Goal: Task Accomplishment & Management: Manage account settings

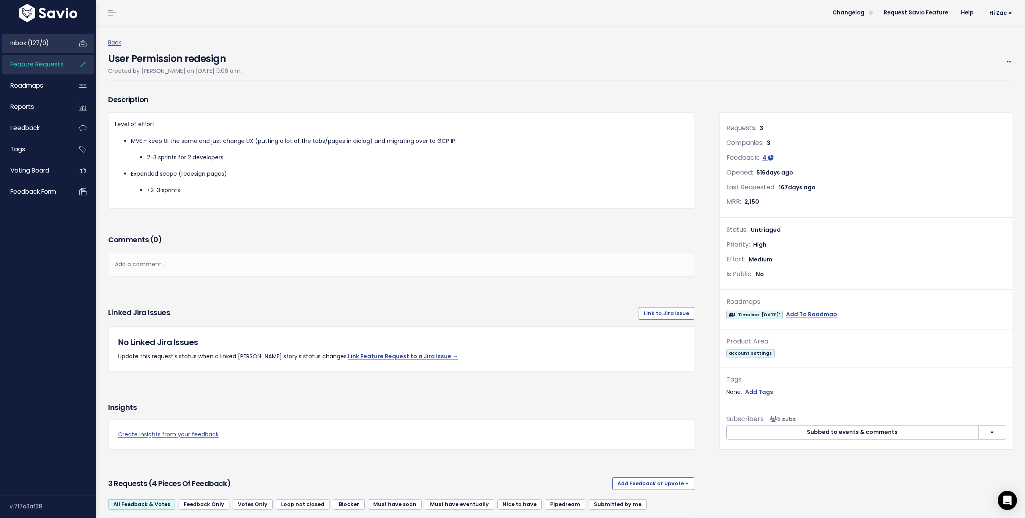
click at [34, 47] on link "Inbox (127/0)" at bounding box center [34, 43] width 64 height 18
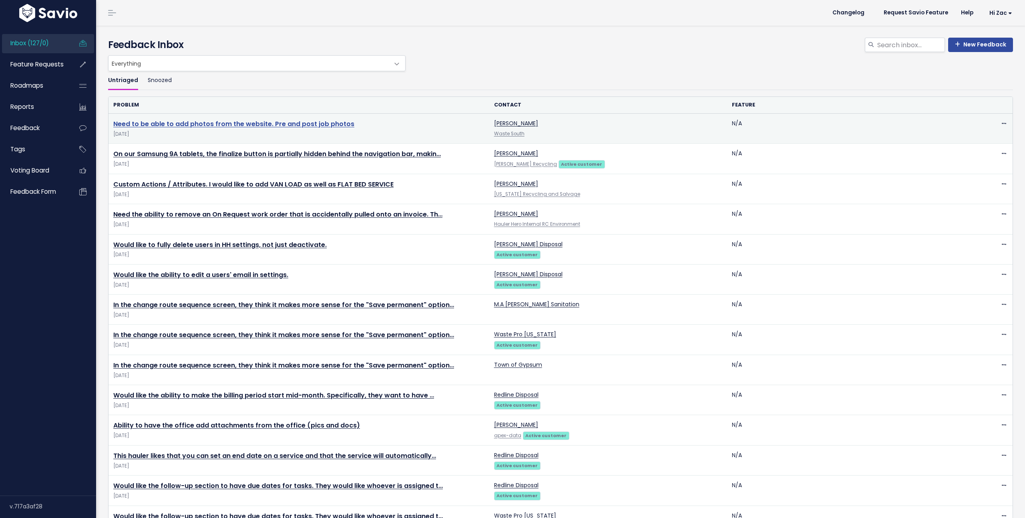
click at [149, 121] on link "Need to be able to add photos from the website. Pre and post job photos" at bounding box center [233, 123] width 241 height 9
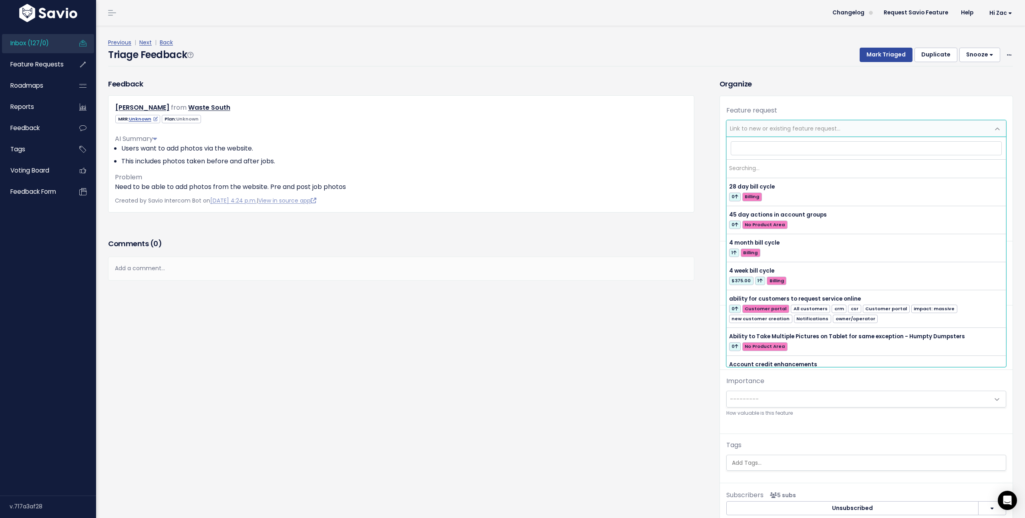
click at [782, 128] on span "Link to new or existing feature request..." at bounding box center [785, 129] width 111 height 8
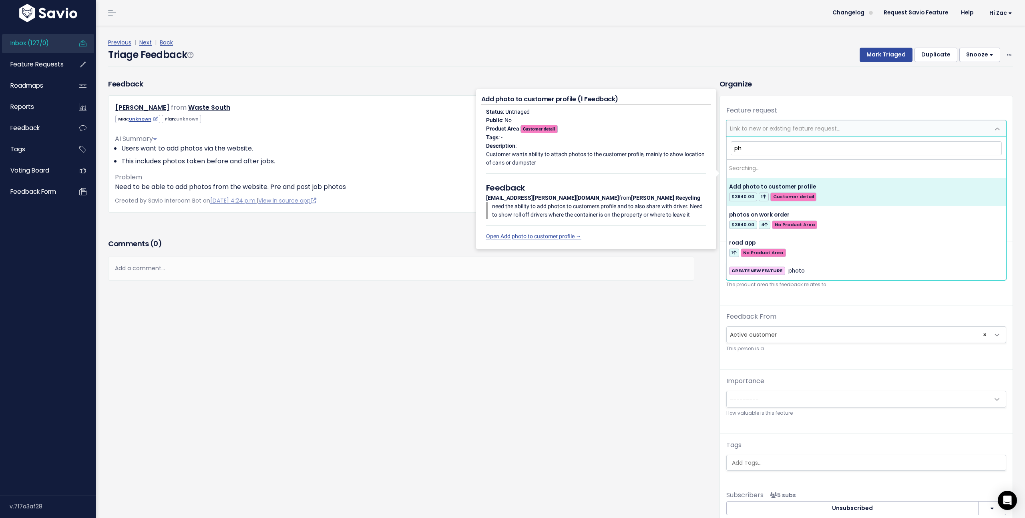
type input "p"
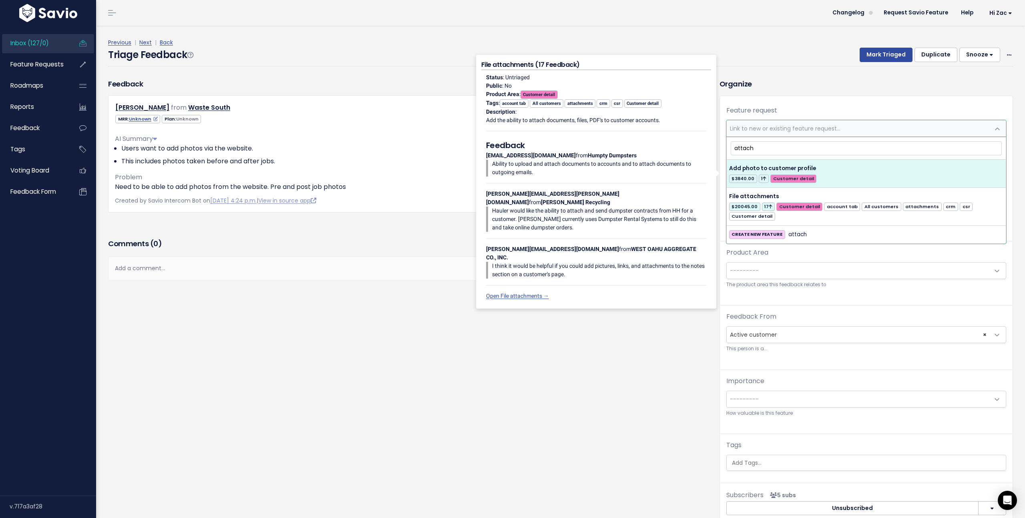
type input "attach"
select select "47234"
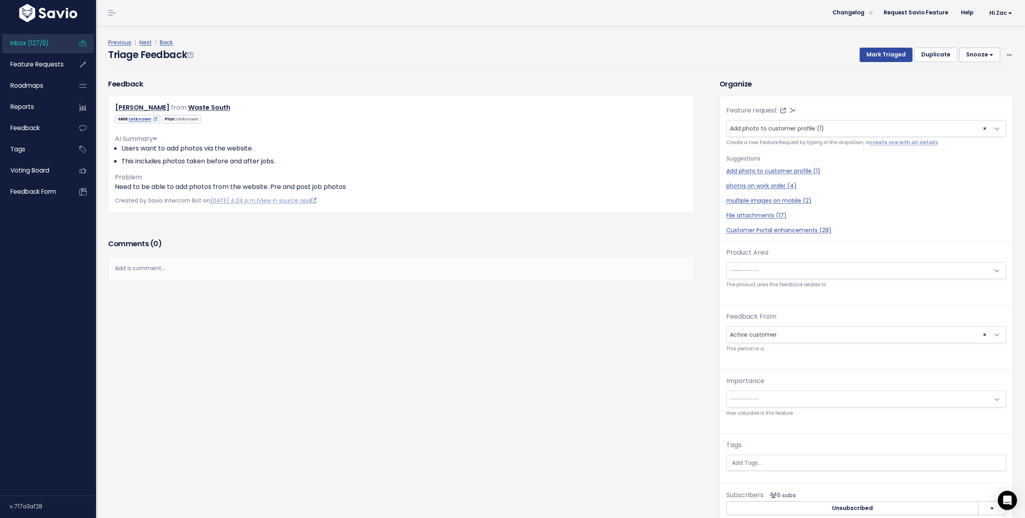
click at [765, 269] on span "---------" at bounding box center [858, 271] width 263 height 16
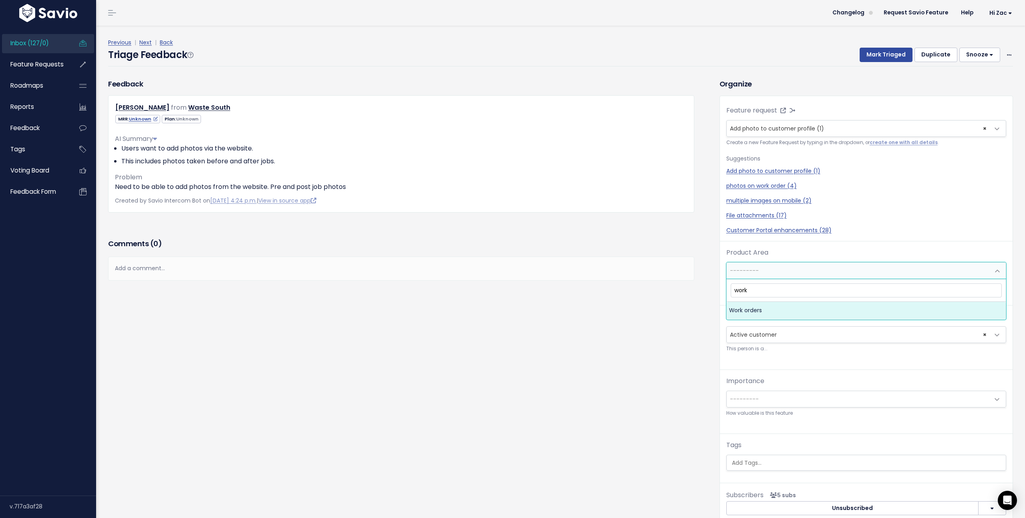
type input "work"
select select "MAIN:WORK_ORDERS"
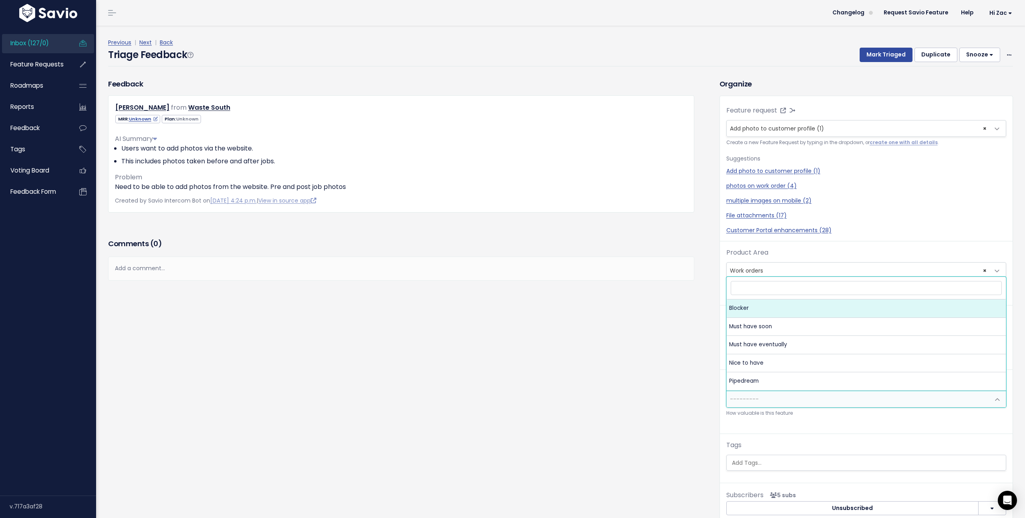
click at [767, 400] on span "---------" at bounding box center [858, 399] width 263 height 16
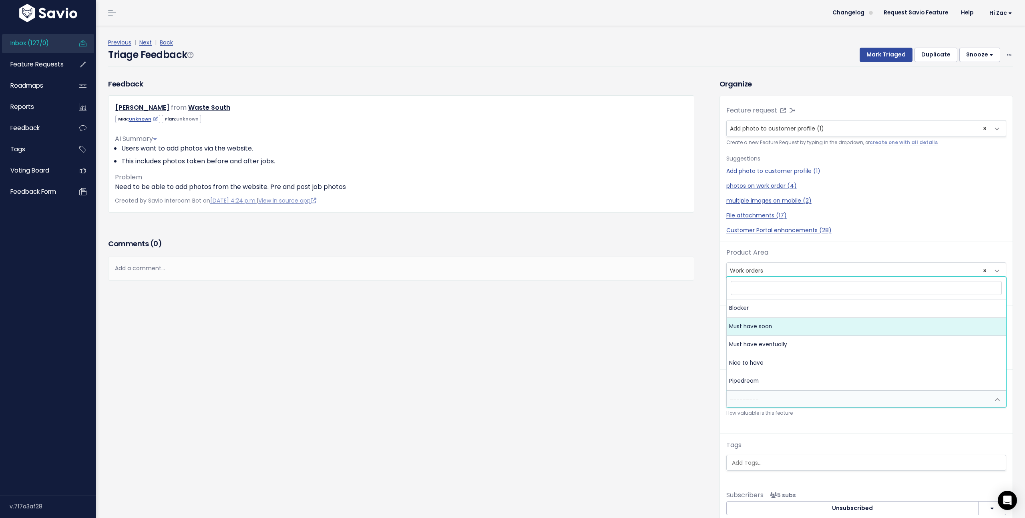
select select "MUST_HAVE"
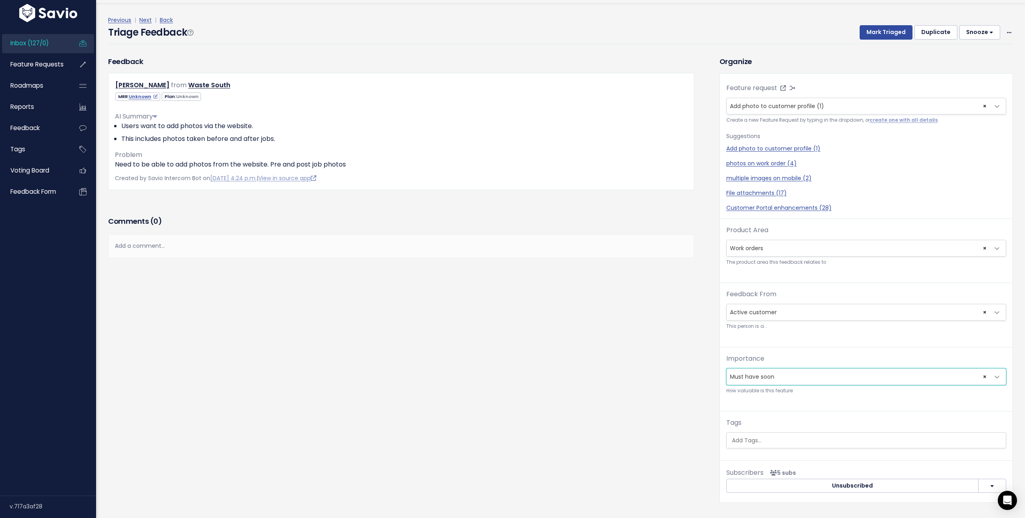
scroll to position [26, 0]
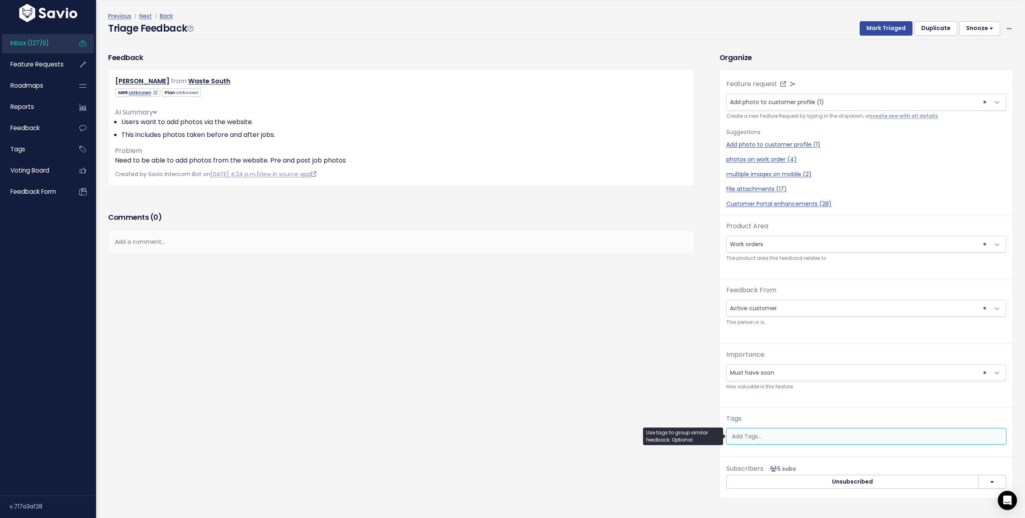
click at [782, 438] on input "search" at bounding box center [868, 436] width 279 height 8
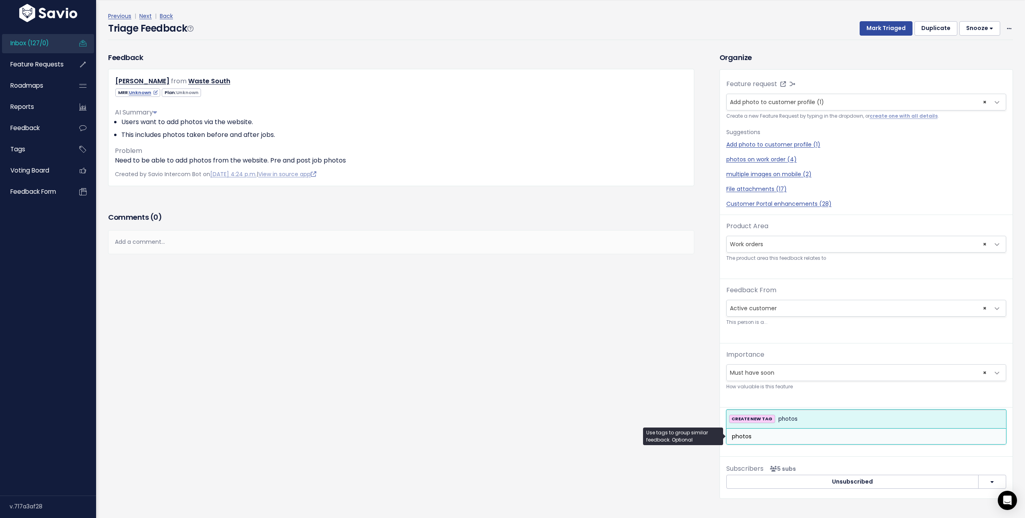
type input "photos"
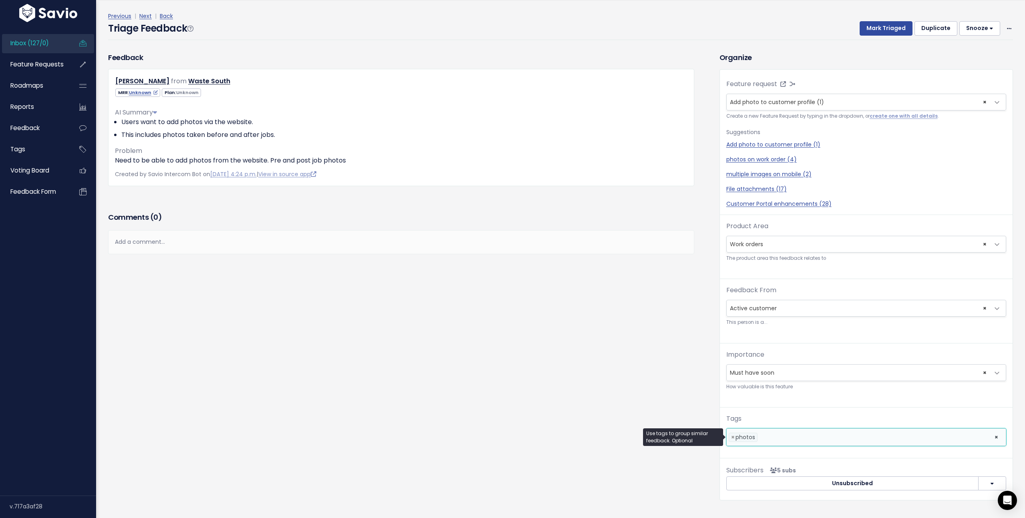
click at [815, 435] on li at bounding box center [874, 437] width 229 height 8
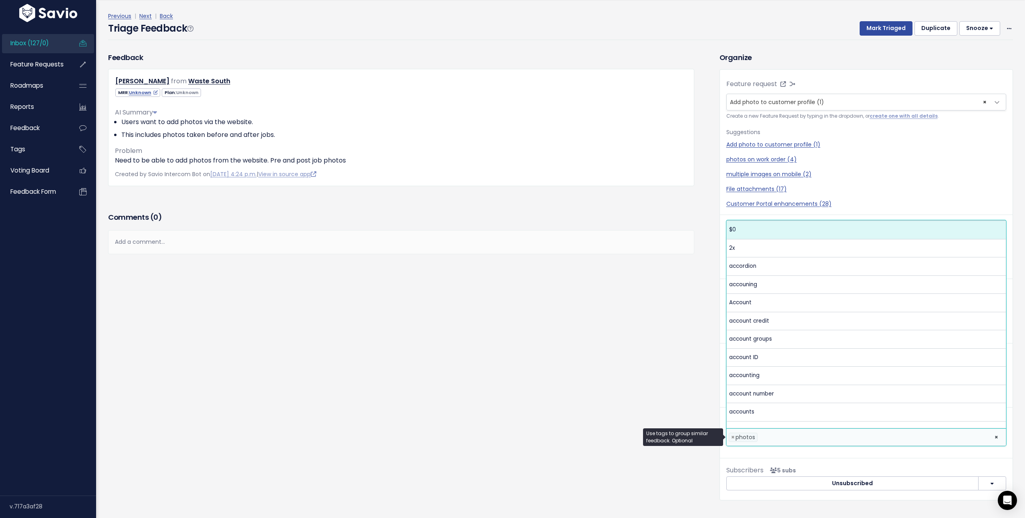
click at [800, 441] on ul "× × photos" at bounding box center [866, 437] width 279 height 17
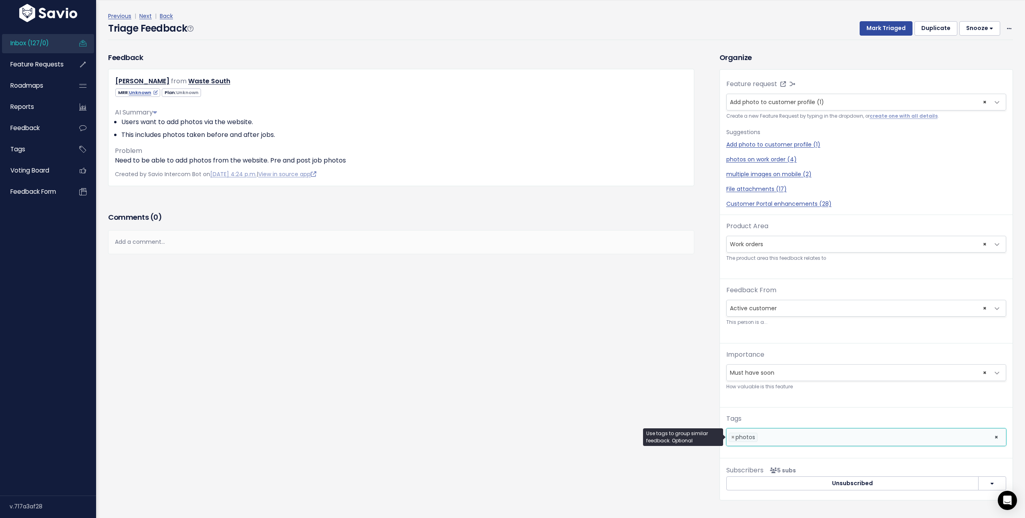
click at [800, 441] on li at bounding box center [874, 437] width 229 height 8
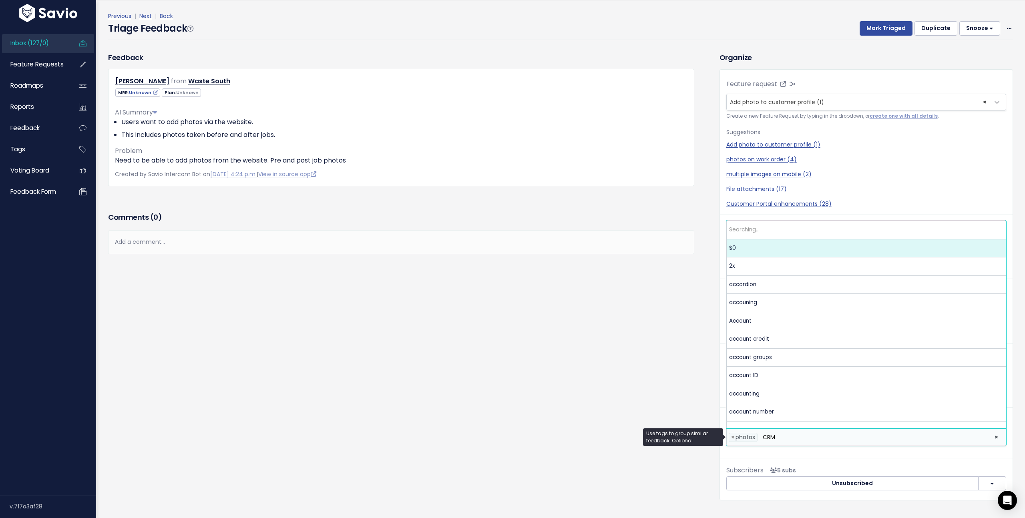
scroll to position [0, 0]
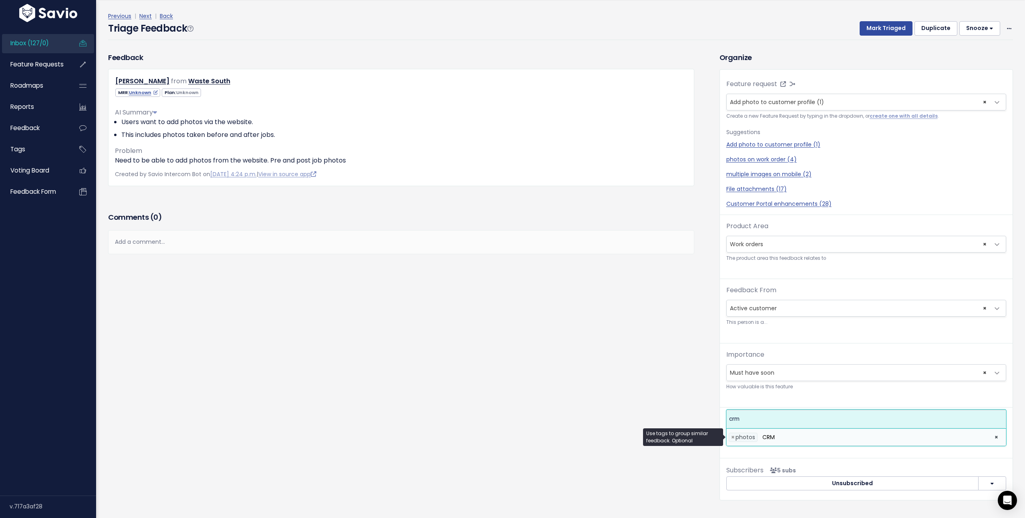
type input "CRM"
select select "13793"
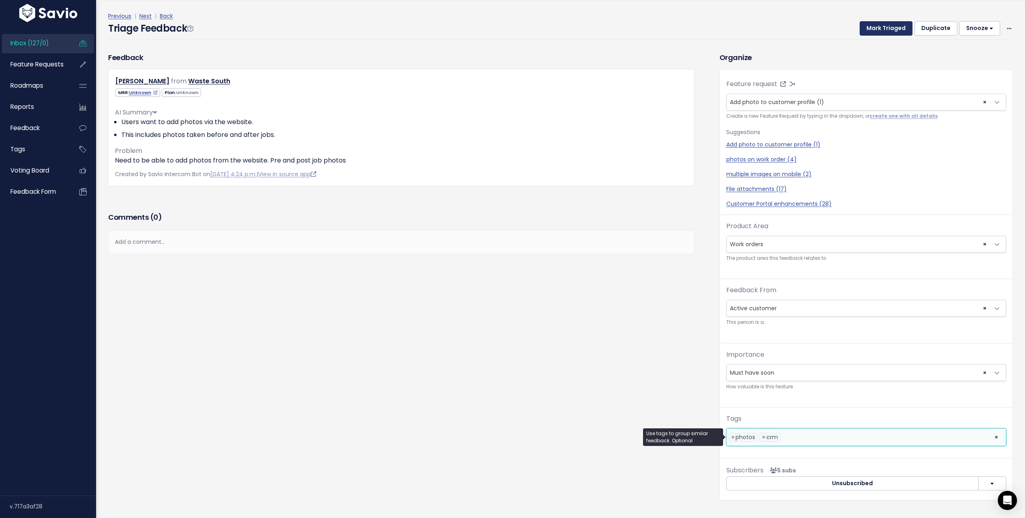
click at [890, 30] on button "Mark Triaged" at bounding box center [886, 28] width 53 height 14
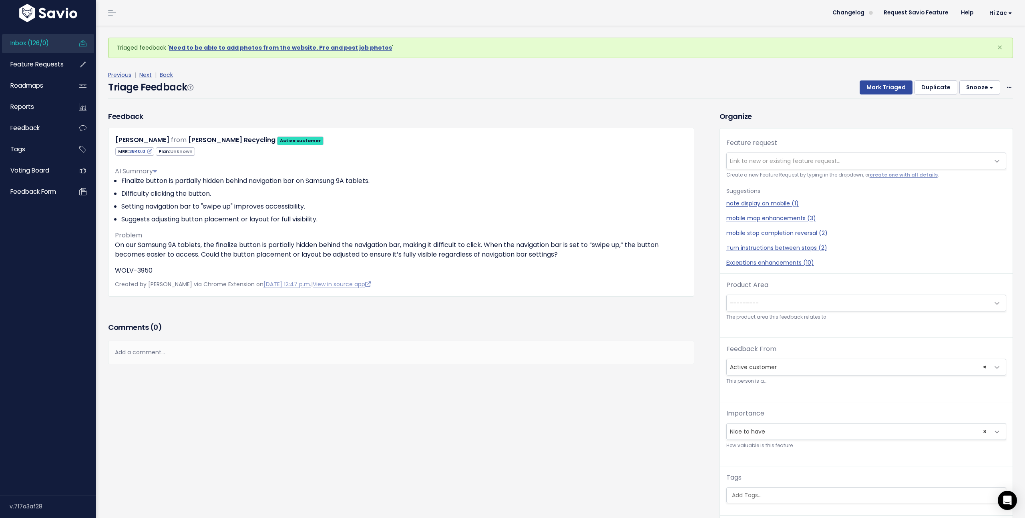
drag, startPoint x: 24, startPoint y: 88, endPoint x: 233, endPoint y: 9, distance: 223.8
click at [0, 0] on div "Inbox (126/0) Feature Requests Roadmaps Reports" at bounding box center [48, 259] width 96 height 518
click at [310, 352] on div "Add a comment..." at bounding box center [401, 353] width 586 height 24
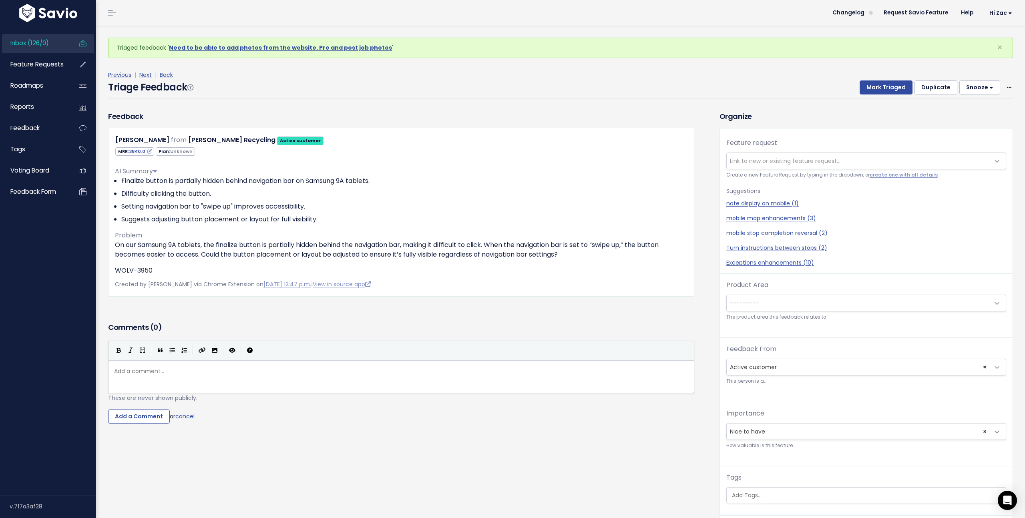
click at [233, 321] on div "Comments ( 0 )" at bounding box center [401, 331] width 586 height 20
click at [186, 418] on link "cancel" at bounding box center [184, 416] width 19 height 8
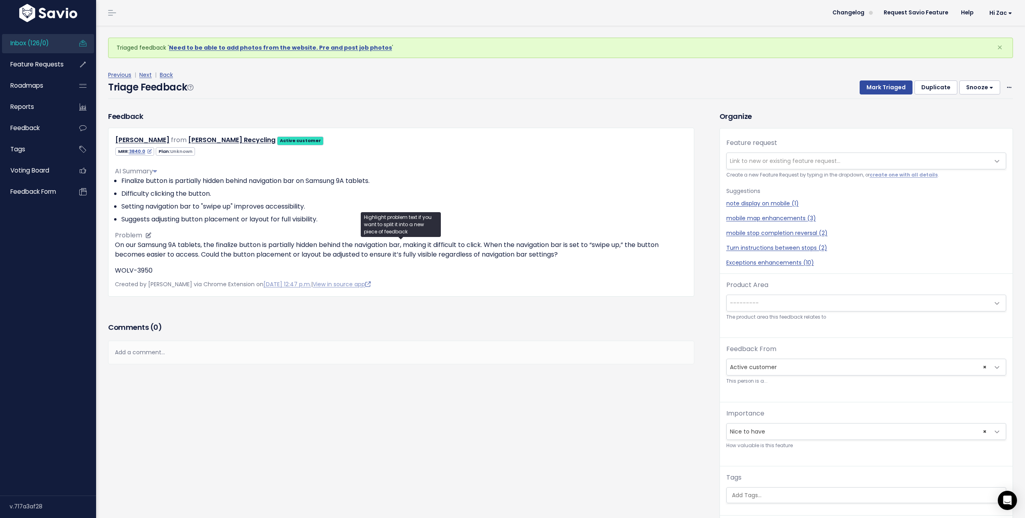
scroll to position [0, 0]
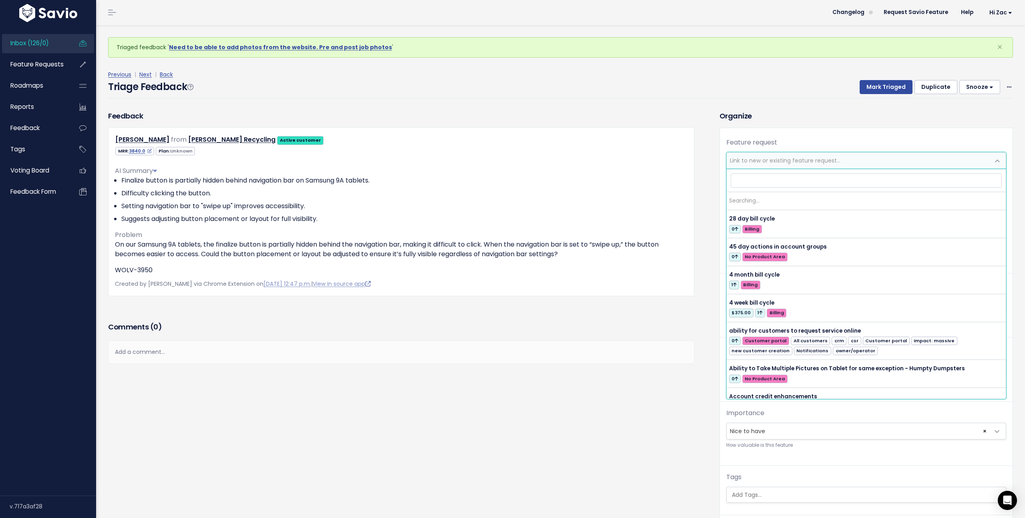
click at [777, 155] on span "Link to new or existing feature request..." at bounding box center [858, 161] width 263 height 16
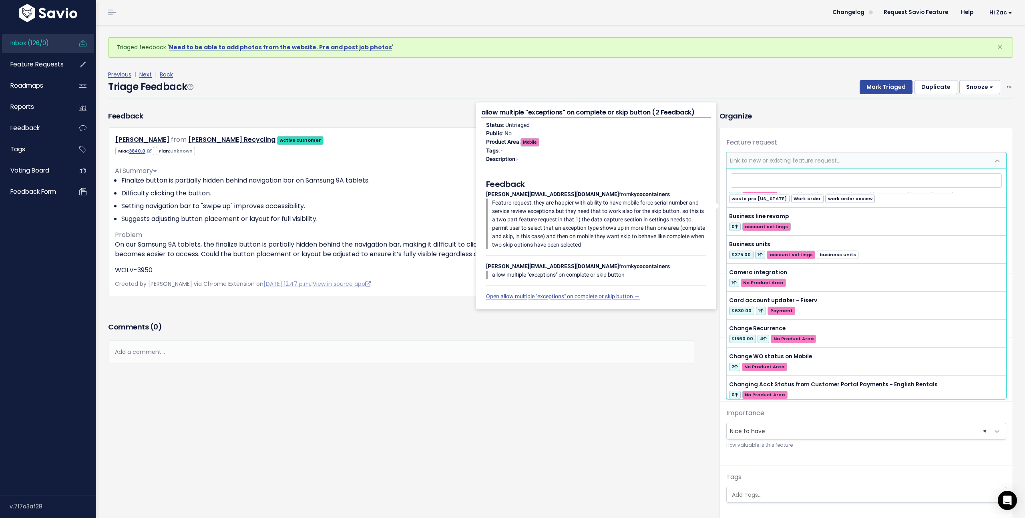
scroll to position [1612, 0]
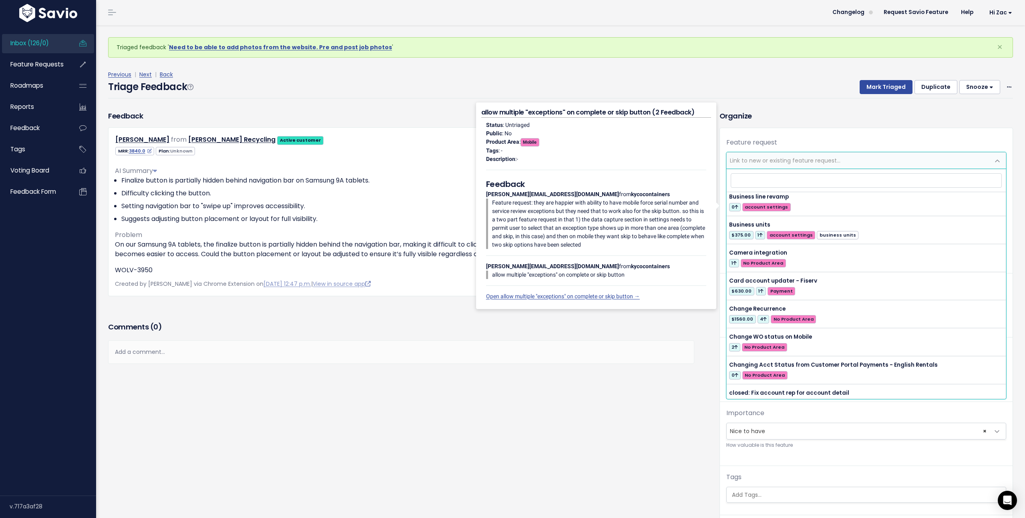
click at [796, 117] on h3 "Organize" at bounding box center [867, 116] width 294 height 11
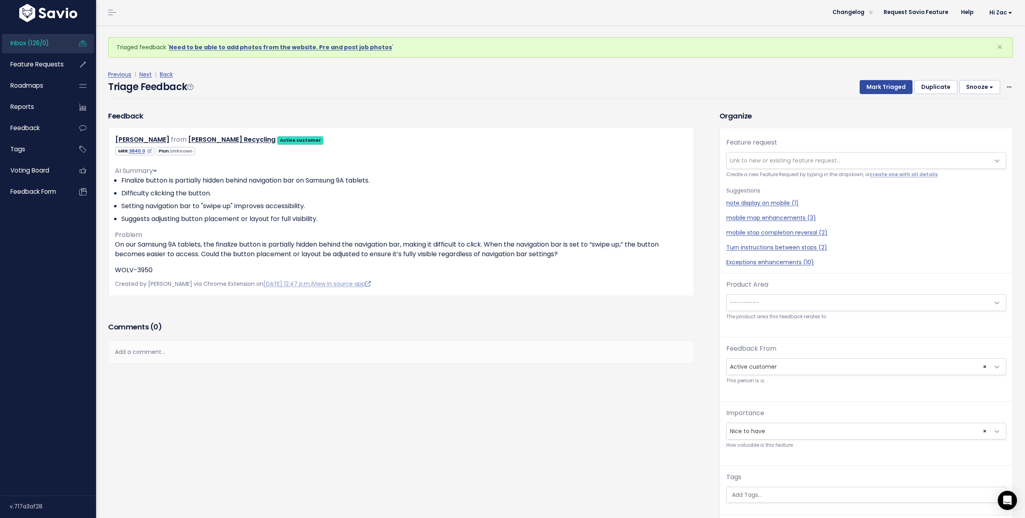
click at [801, 161] on span "Link to new or existing feature request..." at bounding box center [785, 161] width 111 height 8
click at [692, 123] on div "Feedback Thomas Margeson from Greenleaf Recycling Active customer" at bounding box center [401, 203] width 586 height 185
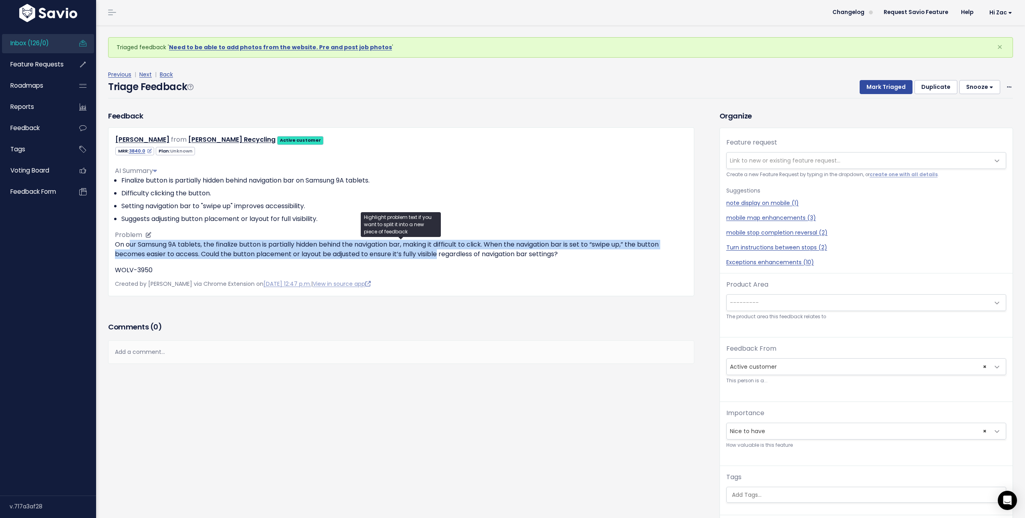
drag, startPoint x: 155, startPoint y: 247, endPoint x: 439, endPoint y: 258, distance: 284.9
click at [440, 258] on p "On our Samsung 9A tablets, the finalize button is partially hidden behind the n…" at bounding box center [401, 249] width 573 height 19
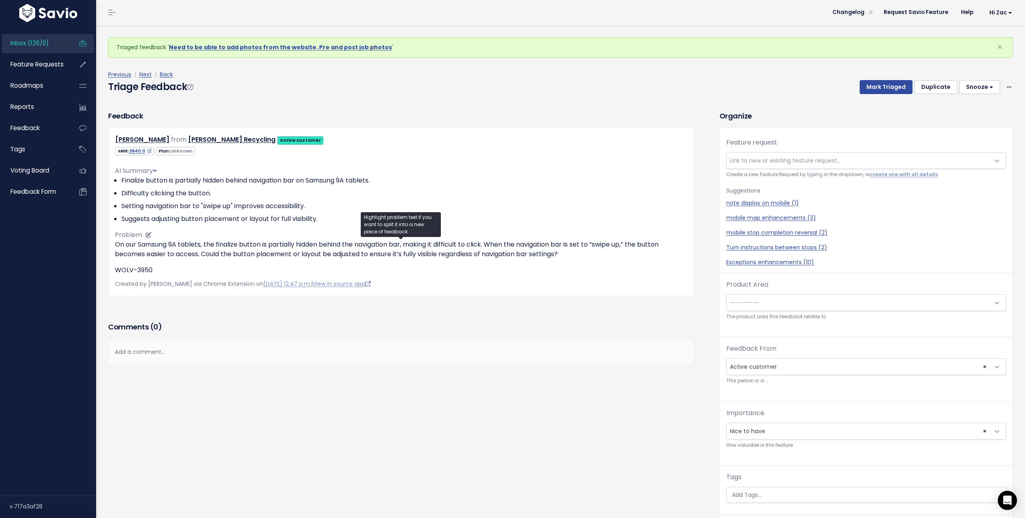
click at [547, 267] on p "WOLV-3950" at bounding box center [401, 270] width 573 height 10
click at [28, 83] on span "Roadmaps" at bounding box center [26, 85] width 33 height 8
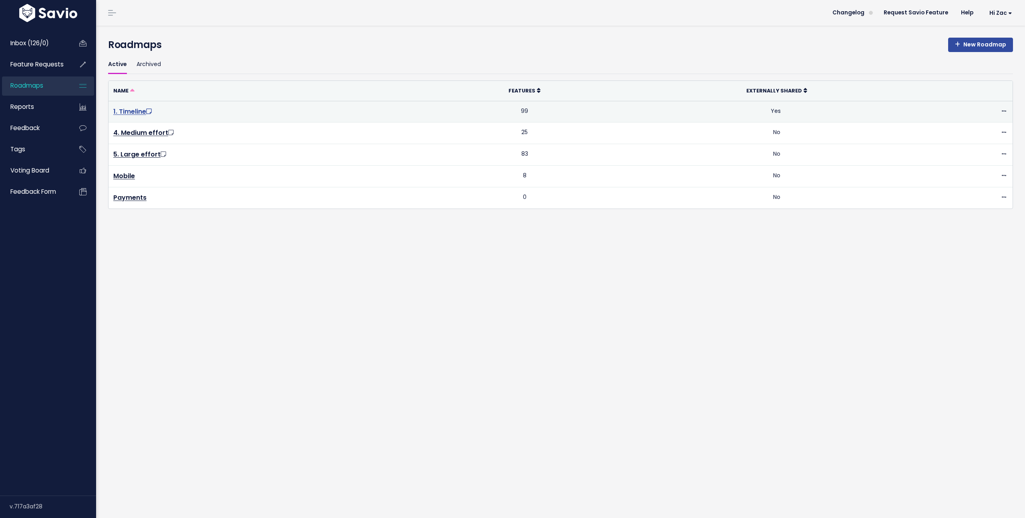
click at [123, 113] on link "1. Timeline" at bounding box center [133, 111] width 40 height 9
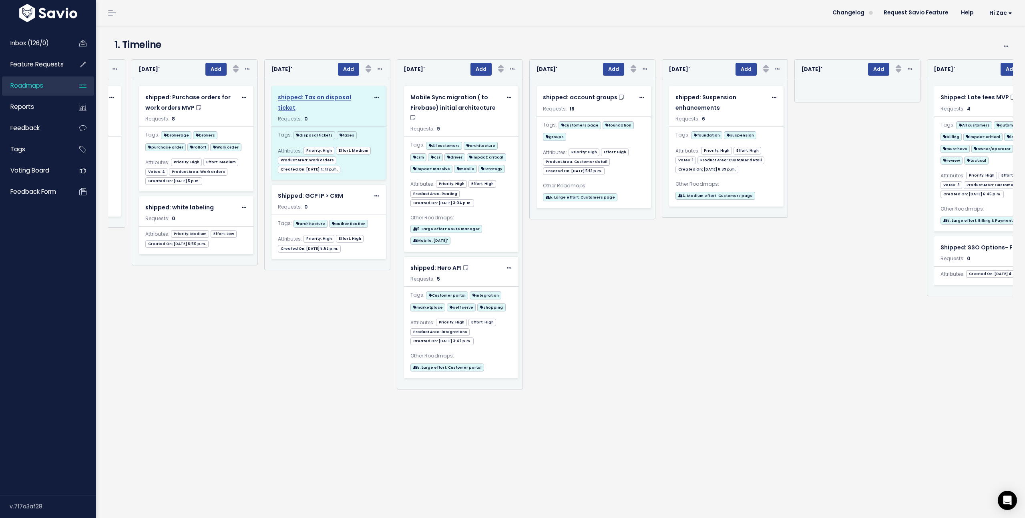
scroll to position [0, 649]
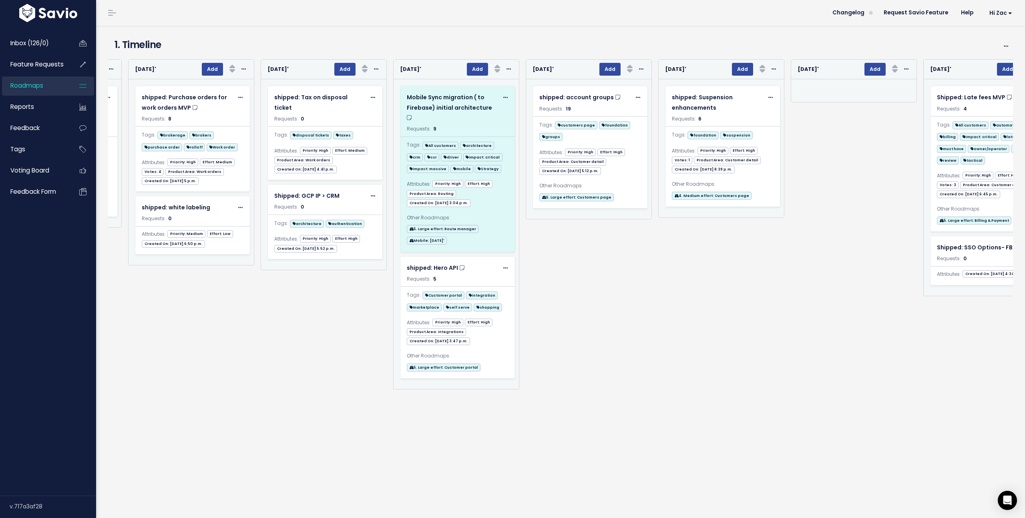
click at [504, 97] on icon at bounding box center [505, 97] width 4 height 5
click at [474, 120] on link "Edit" at bounding box center [469, 120] width 58 height 16
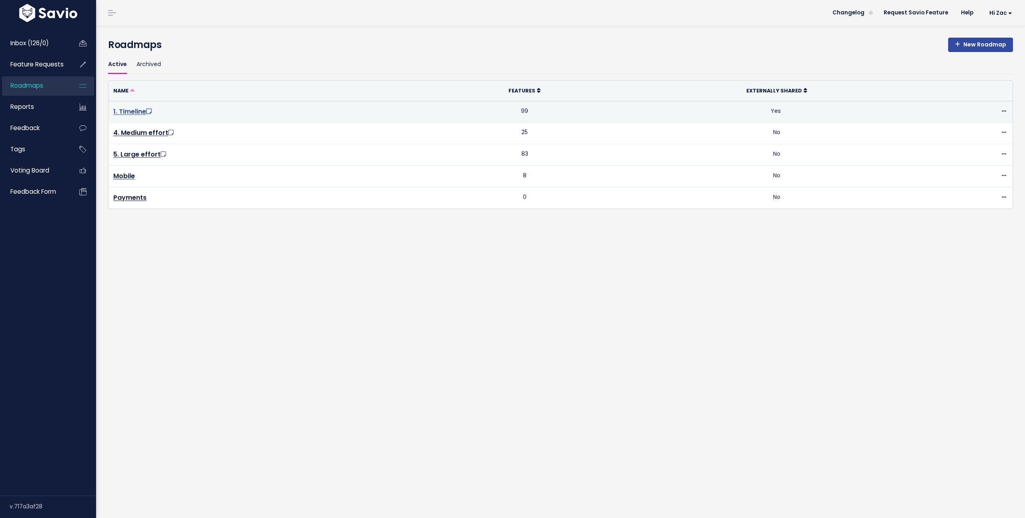
click at [127, 113] on link "1. Timeline" at bounding box center [133, 111] width 40 height 9
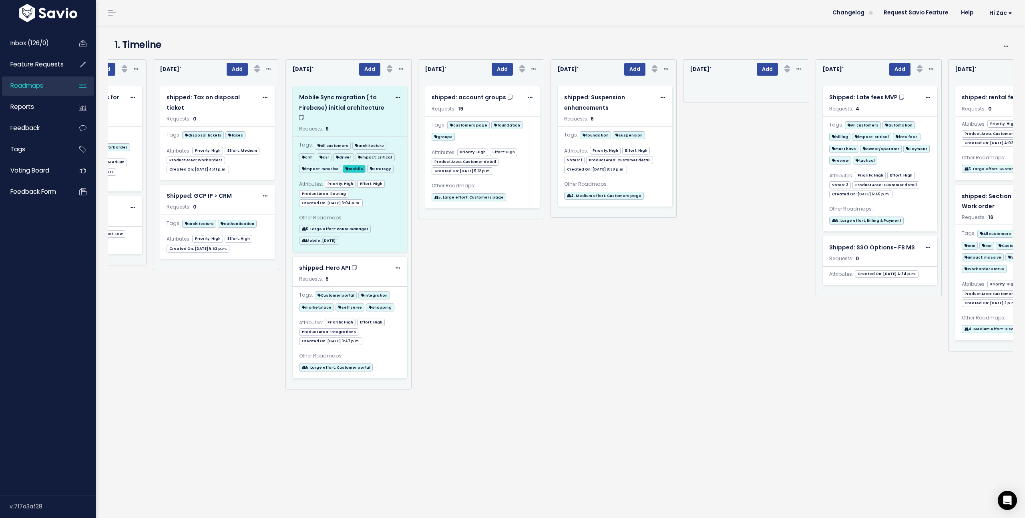
scroll to position [0, 760]
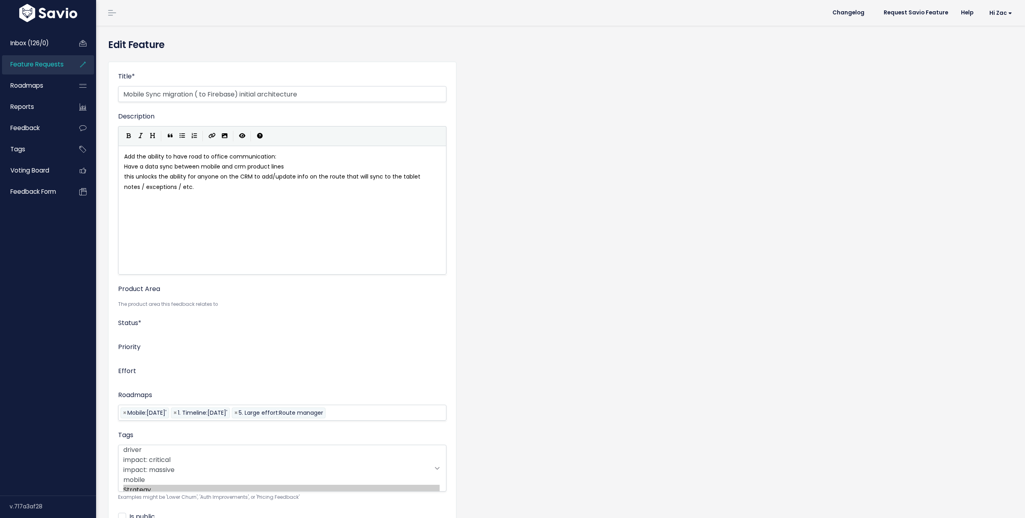
scroll to position [166, 0]
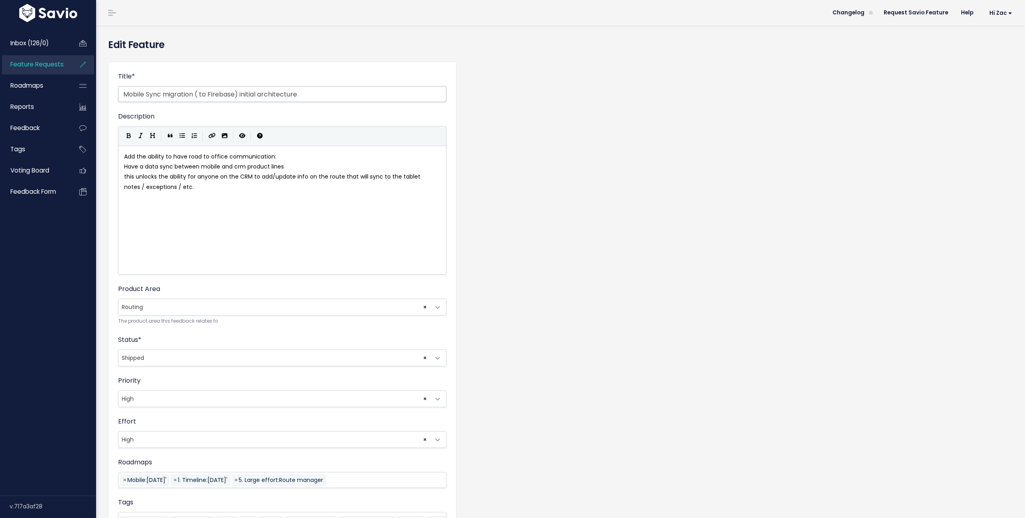
click at [145, 95] on input "Mobile Sync migration ( to Firebase) initial architecture" at bounding box center [282, 94] width 328 height 16
click at [204, 95] on input "Mobile 2.0 Sync migration ( to Firebase) initial architecture" at bounding box center [282, 94] width 328 height 16
click at [163, 94] on input "Mobile 2.0 ( to Firebase) initial architecture" at bounding box center [282, 94] width 328 height 16
click at [163, 96] on input "Mobile 2.0 ( to Firebase) initial architecture" at bounding box center [282, 94] width 328 height 16
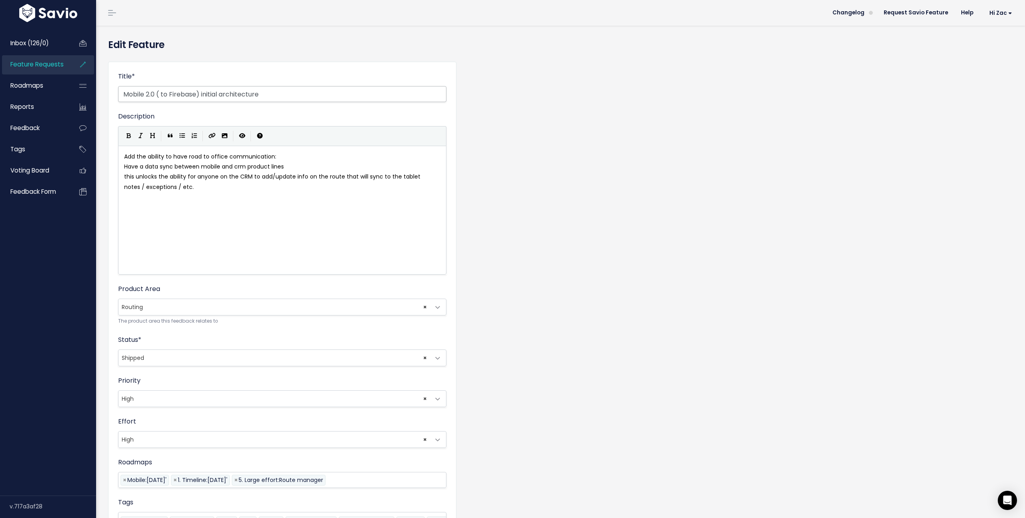
click at [163, 94] on input "Mobile 2.0 ( to Firebase) initial architecture" at bounding box center [282, 94] width 328 height 16
click at [166, 92] on input "Mobile 2.0 ( to Firebase) initial architecture" at bounding box center [282, 94] width 328 height 16
click at [175, 94] on input "Mobile 2.0 ( Sync migration Firebase) initial architecture" at bounding box center [282, 94] width 328 height 16
drag, startPoint x: 226, startPoint y: 95, endPoint x: 342, endPoint y: 95, distance: 115.7
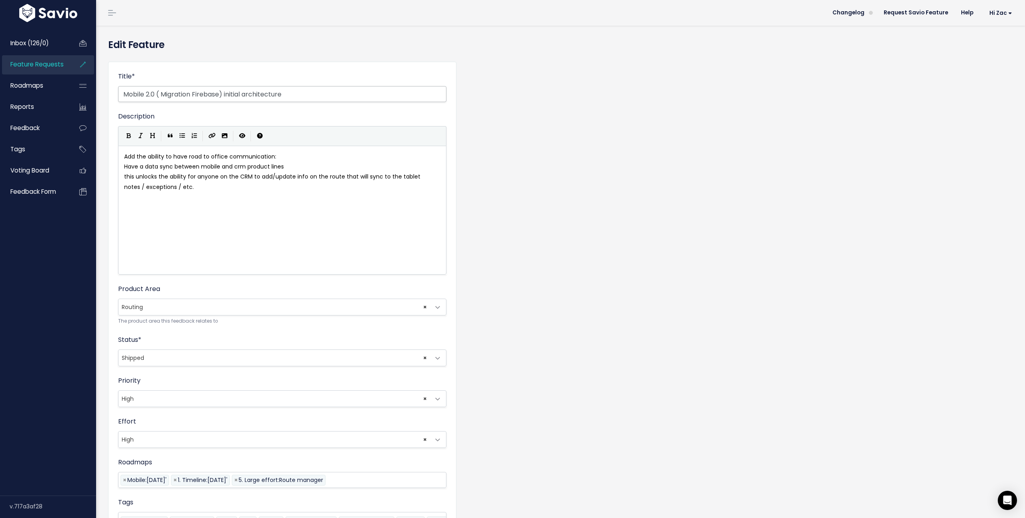
click at [342, 95] on input "Mobile 2.0 ( Migration Firebase) initial architecture" at bounding box center [282, 94] width 328 height 16
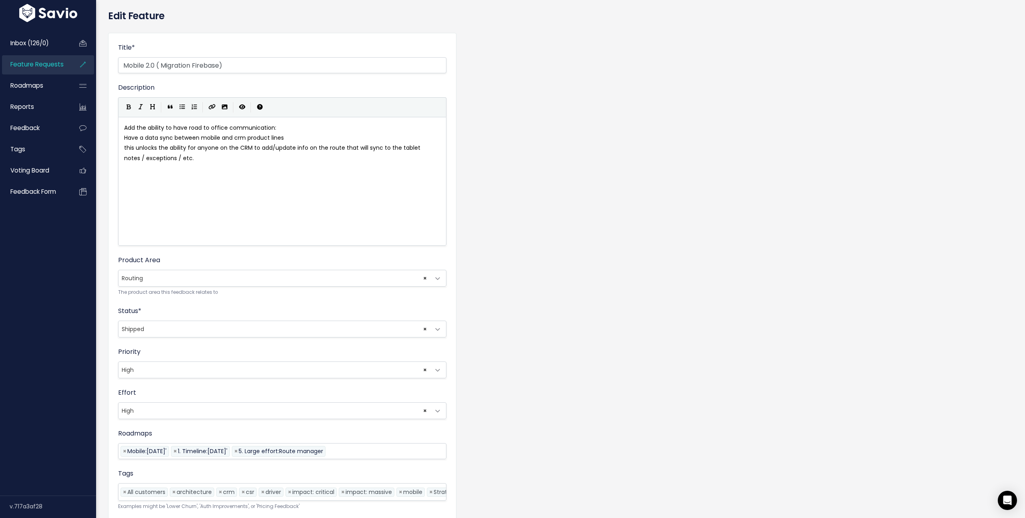
scroll to position [119, 0]
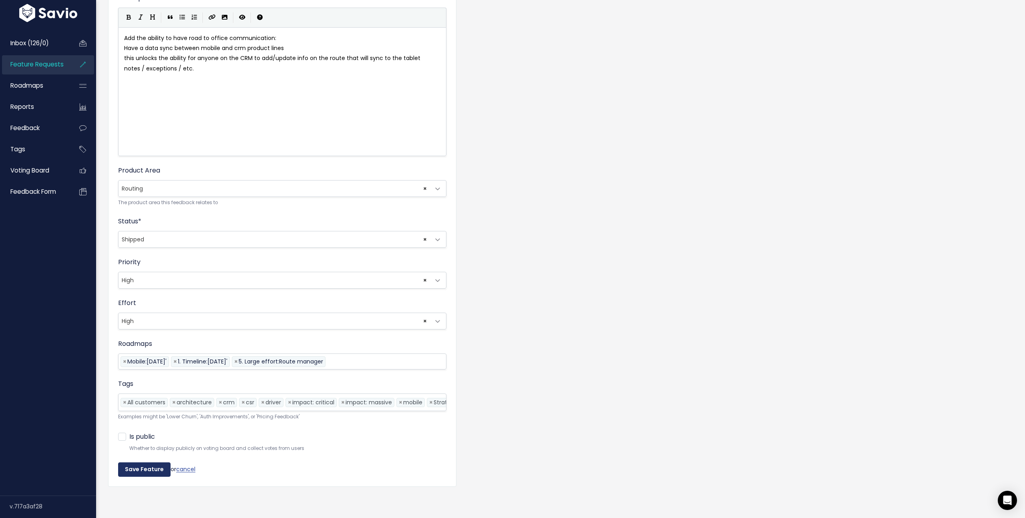
type input "Mobile 2.0 ( Migration Firebase)"
click at [137, 474] on input "Save Feature" at bounding box center [144, 469] width 52 height 14
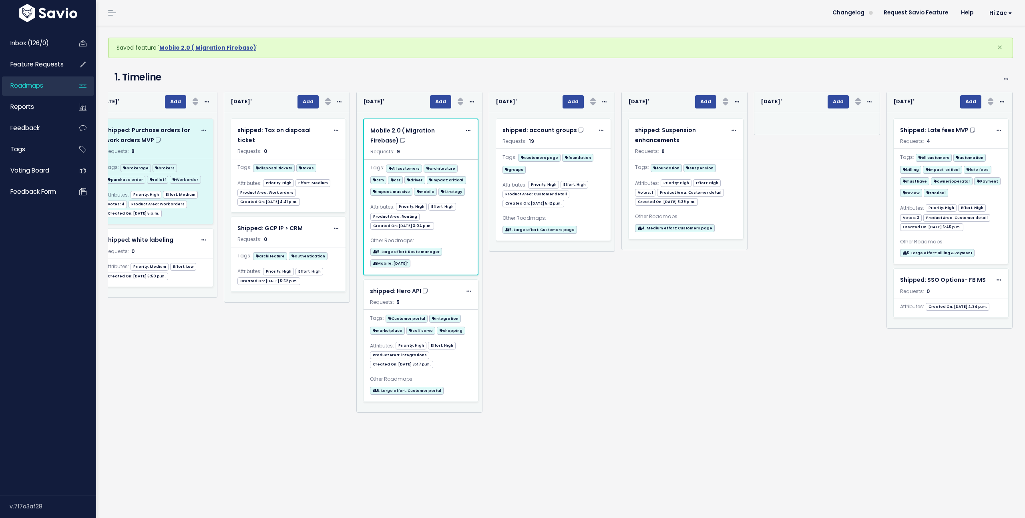
scroll to position [0, 686]
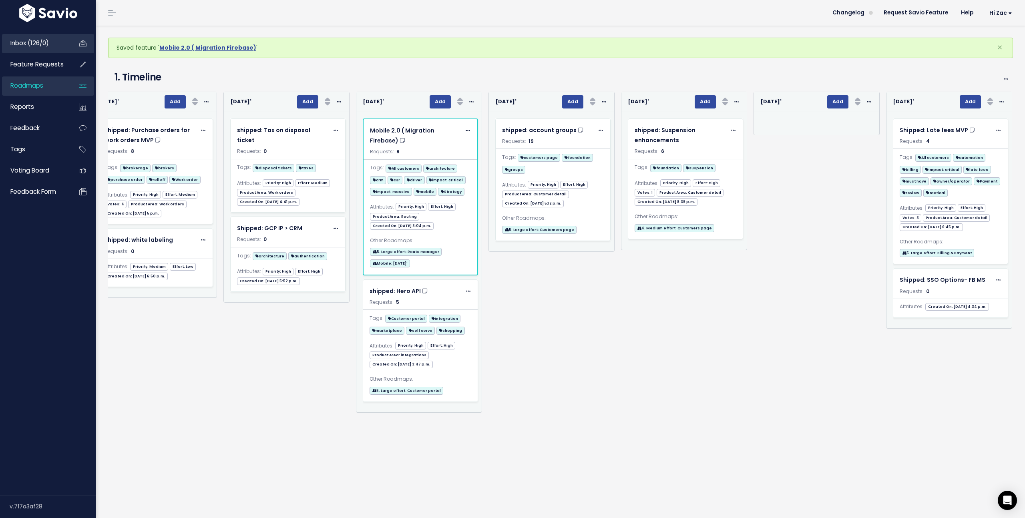
click at [24, 43] on span "Inbox (126/0)" at bounding box center [29, 43] width 38 height 8
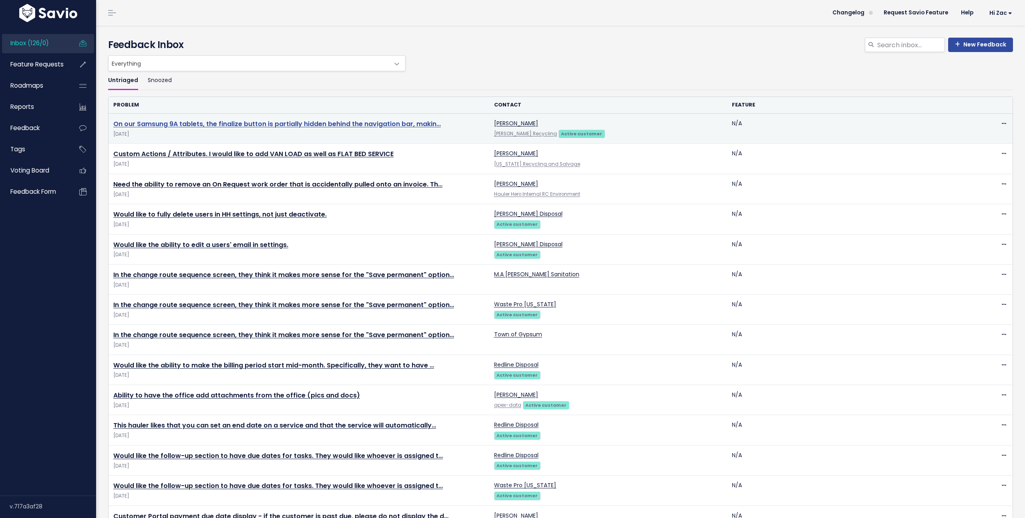
click at [199, 127] on link "On our Samsung 9A tablets, the finalize button is partially hidden behind the n…" at bounding box center [277, 123] width 328 height 9
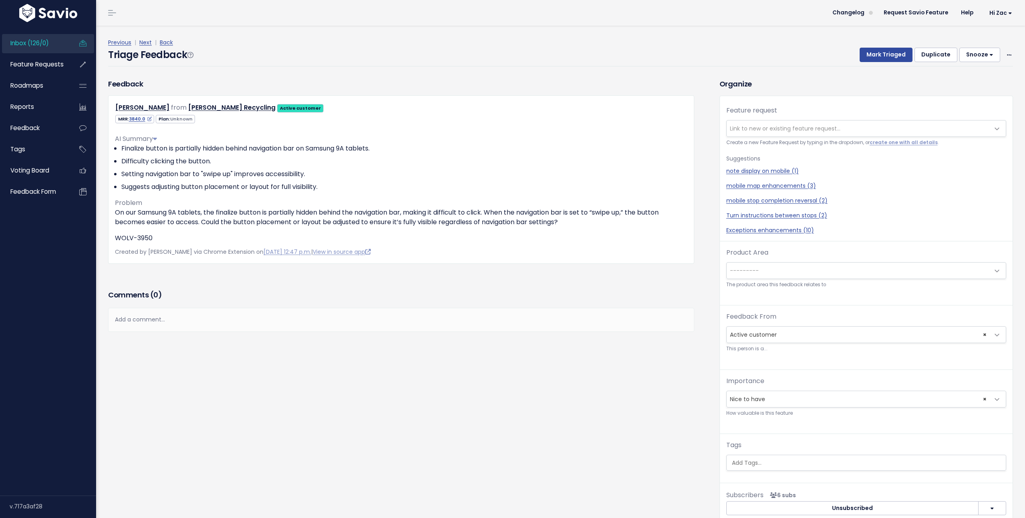
click at [805, 133] on span "Link to new or existing feature request..." at bounding box center [858, 129] width 263 height 16
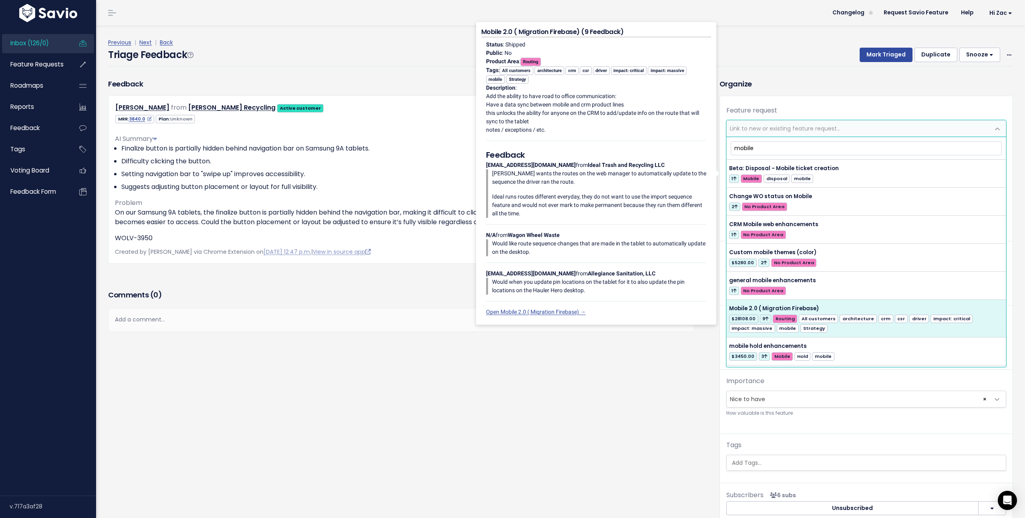
type input "mobile"
select select "30550"
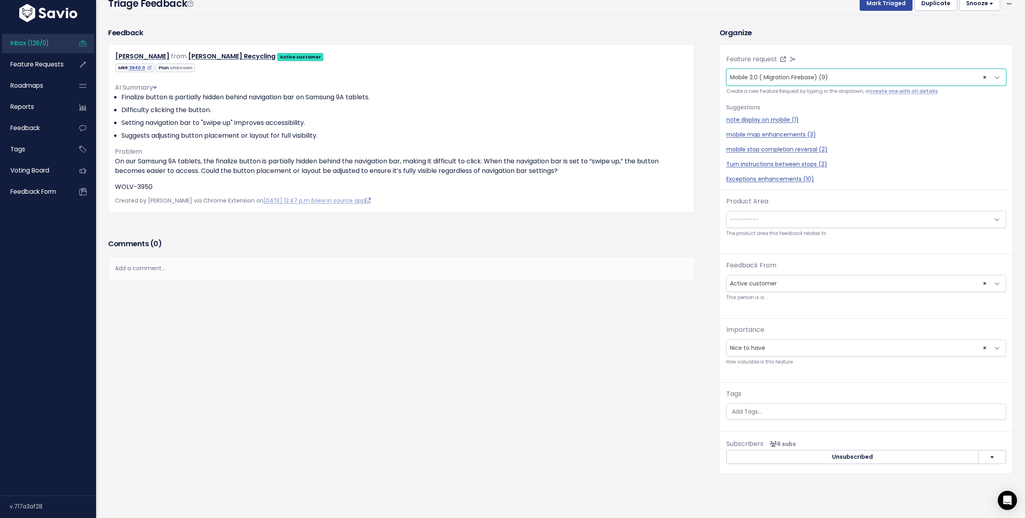
scroll to position [32, 0]
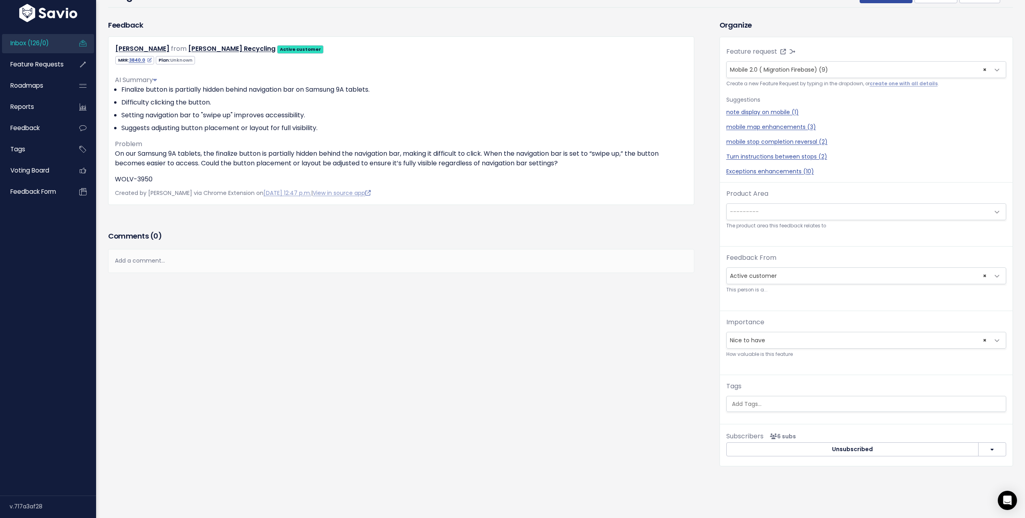
click at [768, 206] on span "---------" at bounding box center [858, 212] width 263 height 16
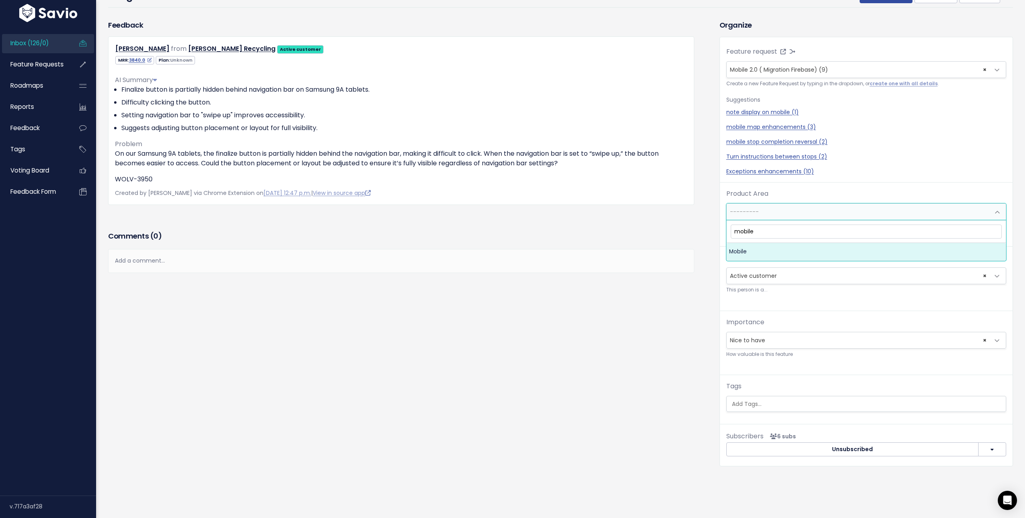
type input "mobile"
select select "MAIN:MOBILE"
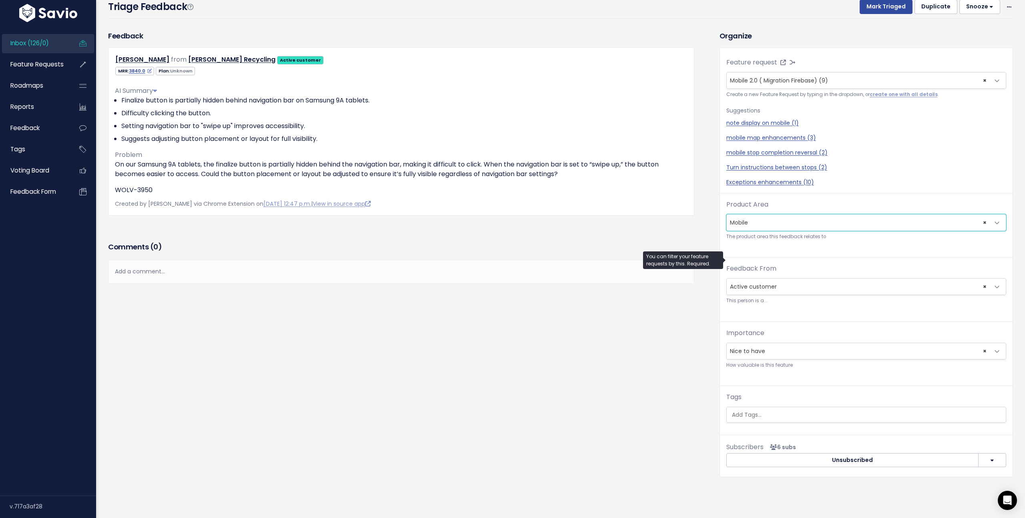
scroll to position [0, 0]
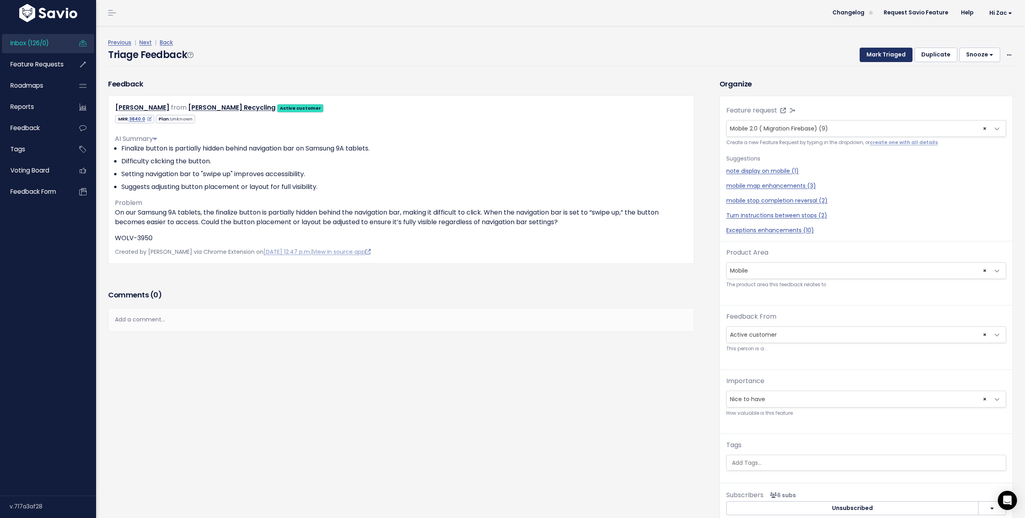
click at [875, 54] on button "Mark Triaged" at bounding box center [886, 55] width 53 height 14
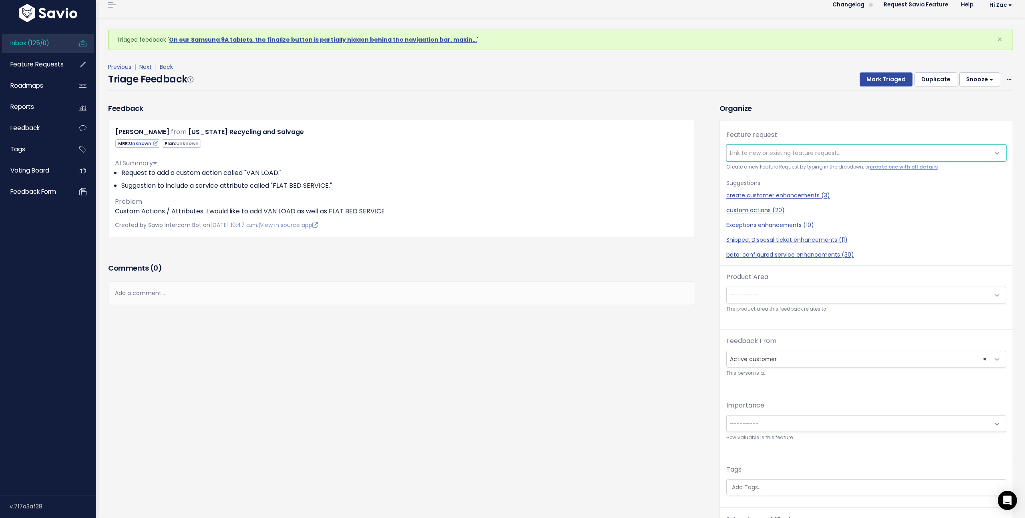
scroll to position [9, 0]
click at [741, 215] on div "create customer enhancements (3) custom actions (20) Exceptions enhancements (1…" at bounding box center [866, 225] width 280 height 68
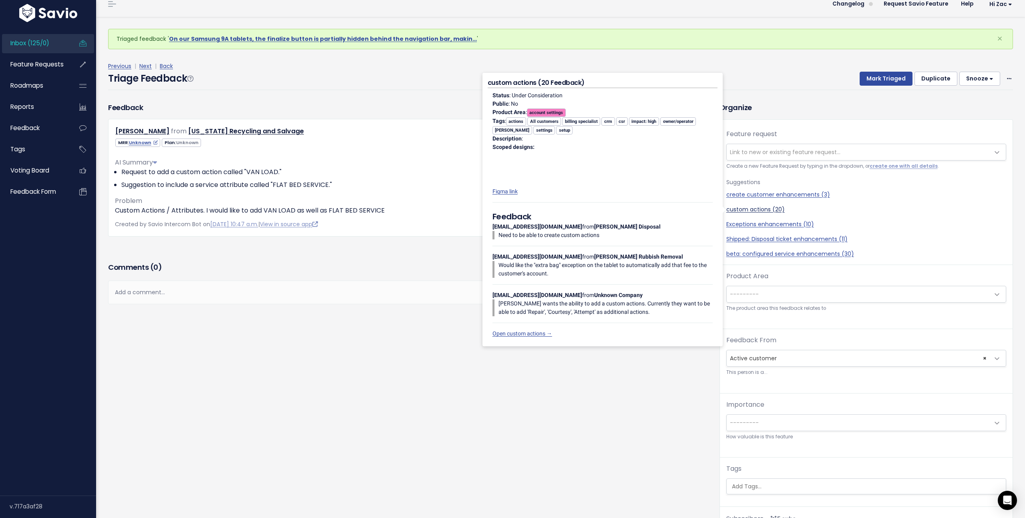
click at [741, 212] on link "custom actions (20)" at bounding box center [866, 209] width 280 height 8
select select "32424"
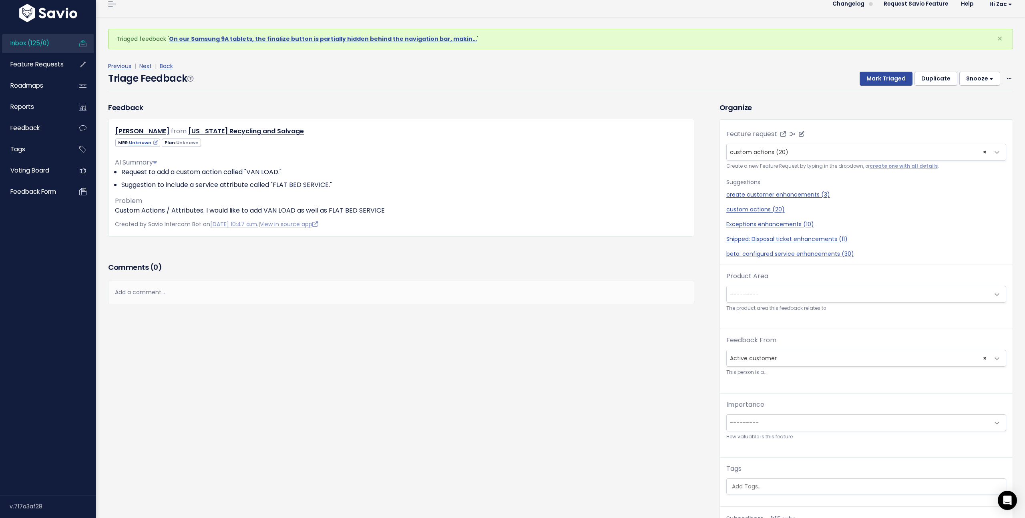
scroll to position [26, 0]
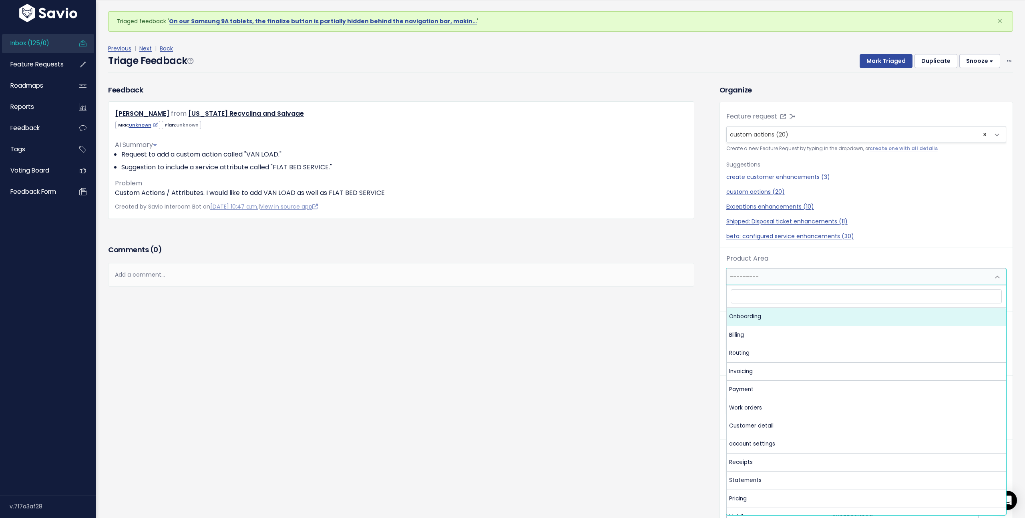
click at [781, 275] on span "---------" at bounding box center [858, 277] width 263 height 16
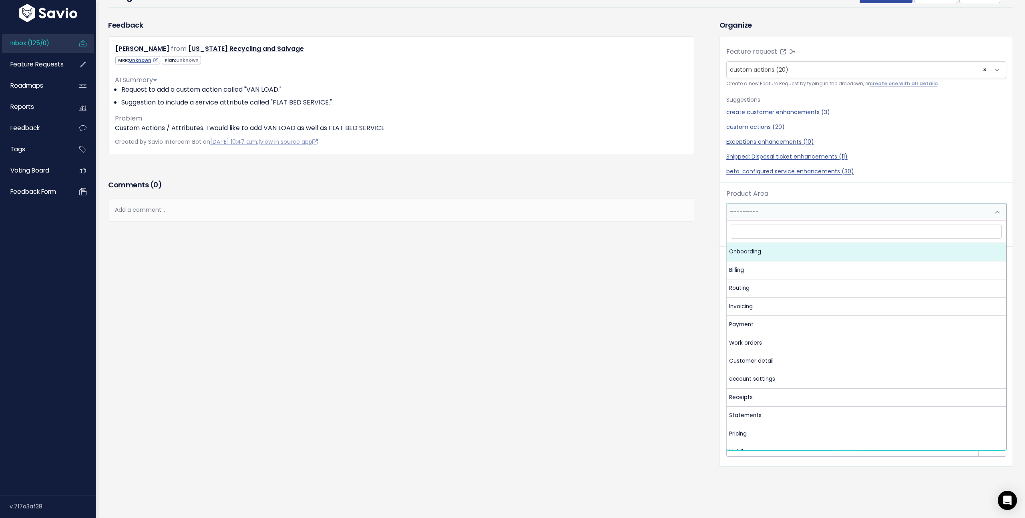
scroll to position [64, 0]
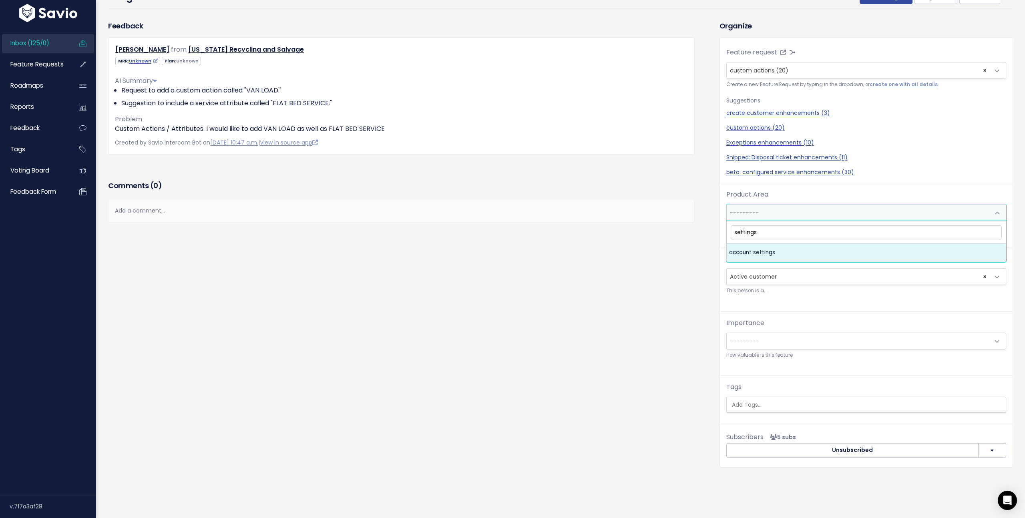
type input "settings"
select select "MAIN:ACCOUNT_SETTINGS"
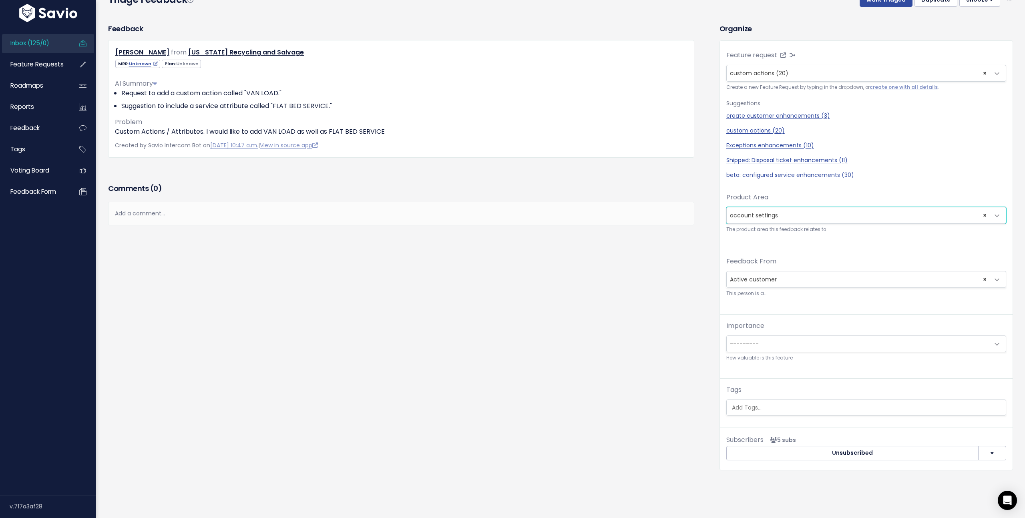
scroll to position [26, 0]
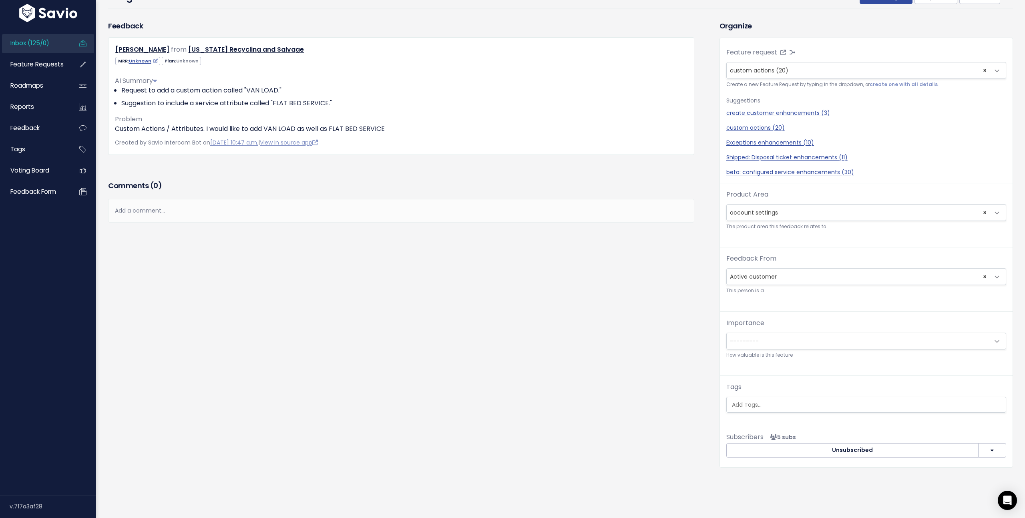
click at [764, 346] on span "---------" at bounding box center [858, 341] width 263 height 16
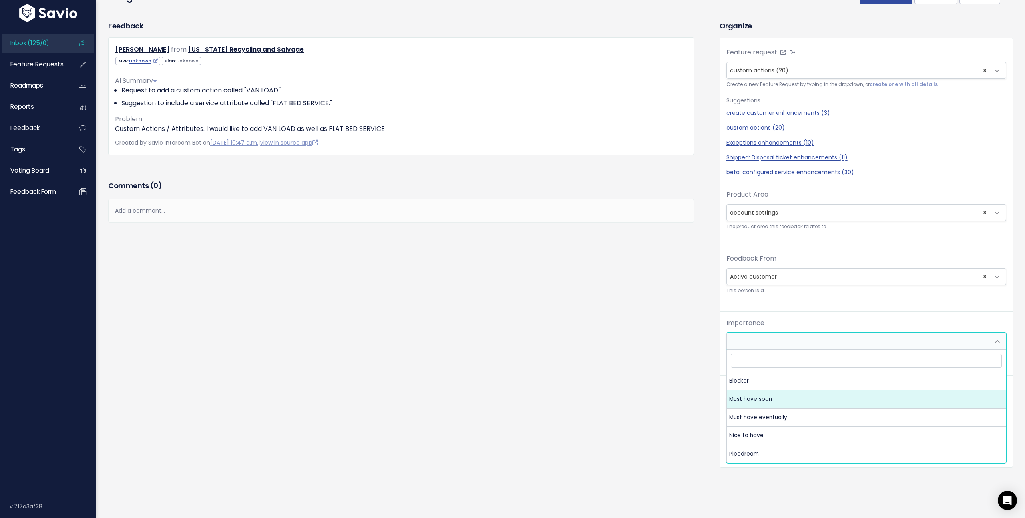
select select "MUST_HAVE"
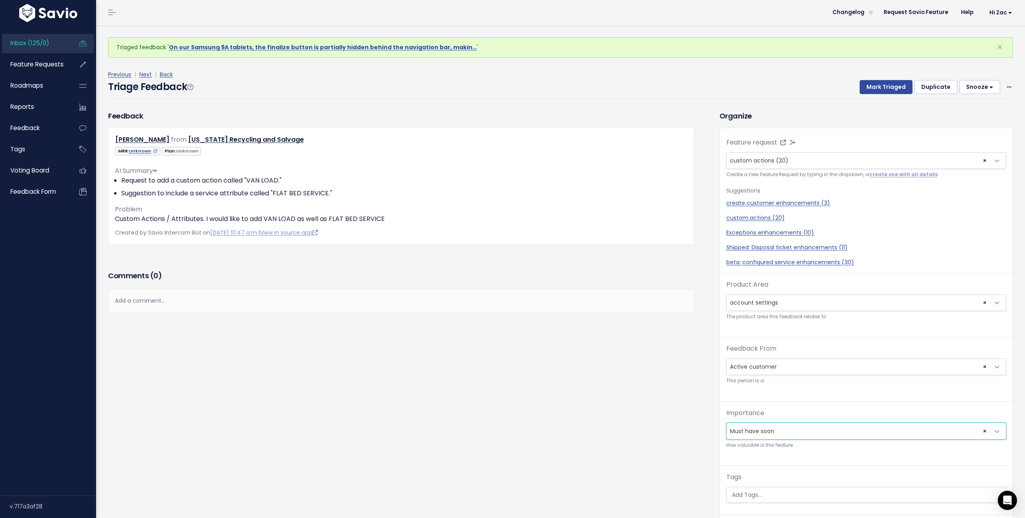
scroll to position [0, 0]
click at [886, 86] on button "Mark Triaged" at bounding box center [886, 87] width 53 height 14
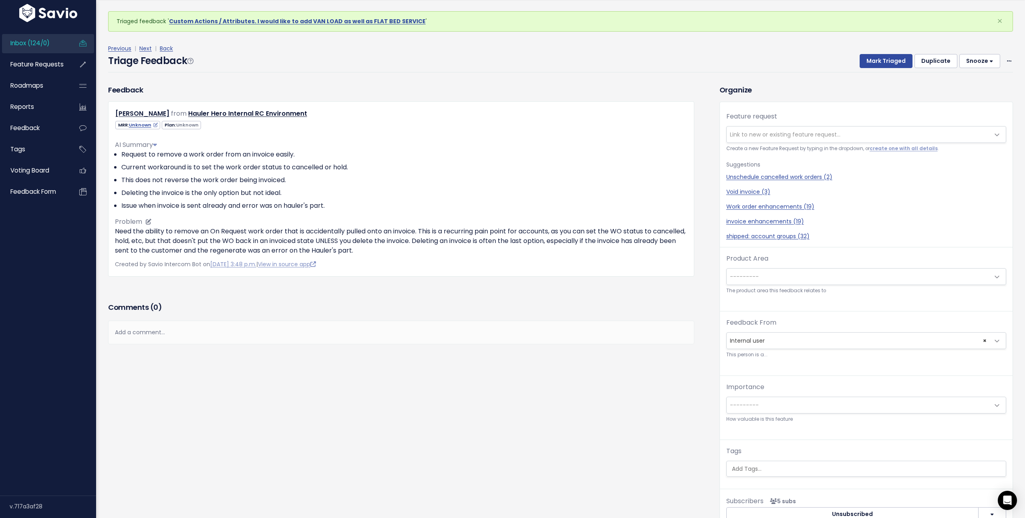
scroll to position [26, 0]
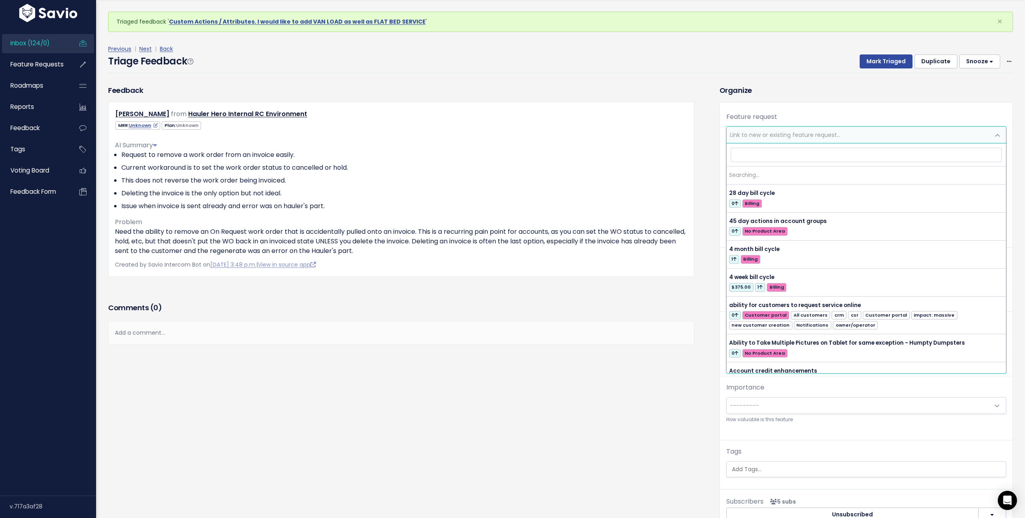
click at [772, 135] on span "Link to new or existing feature request..." at bounding box center [785, 135] width 111 height 8
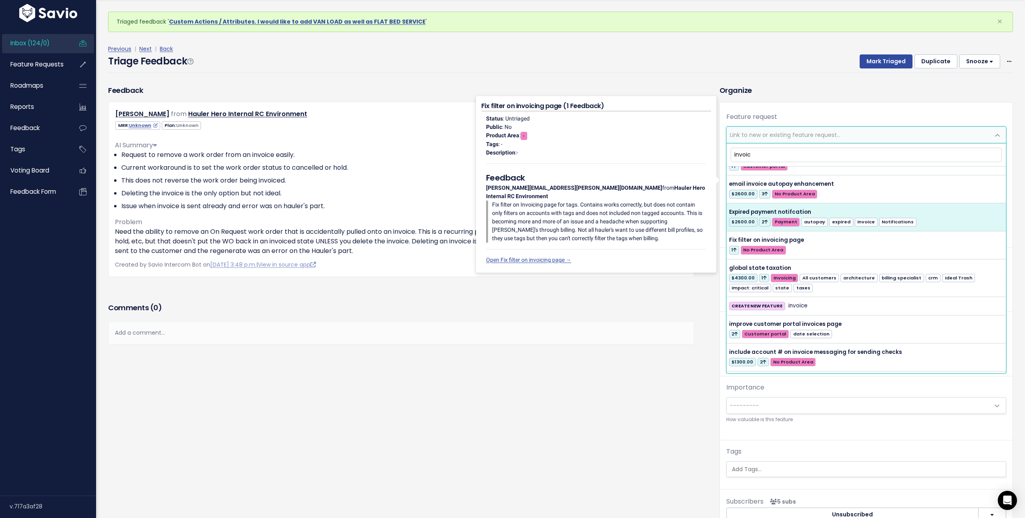
scroll to position [491, 0]
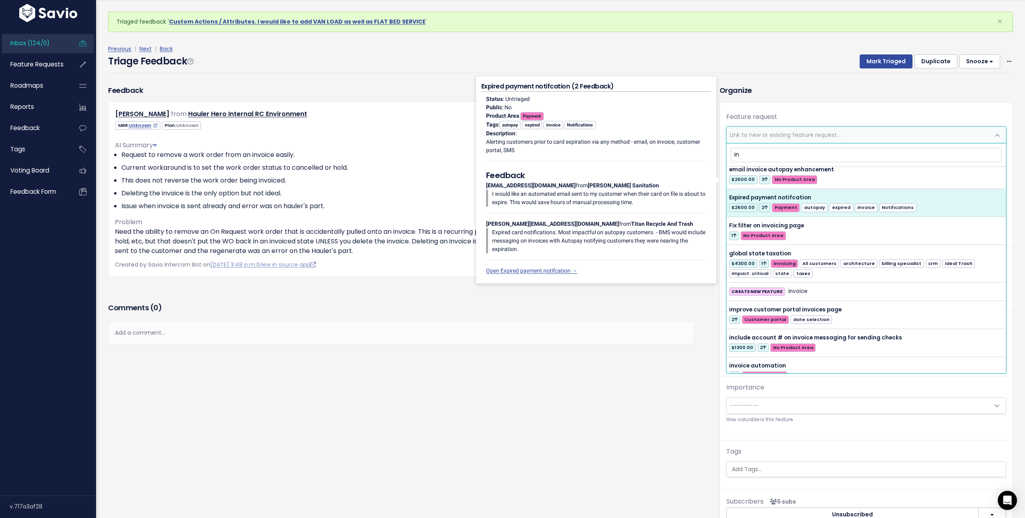
type input "i"
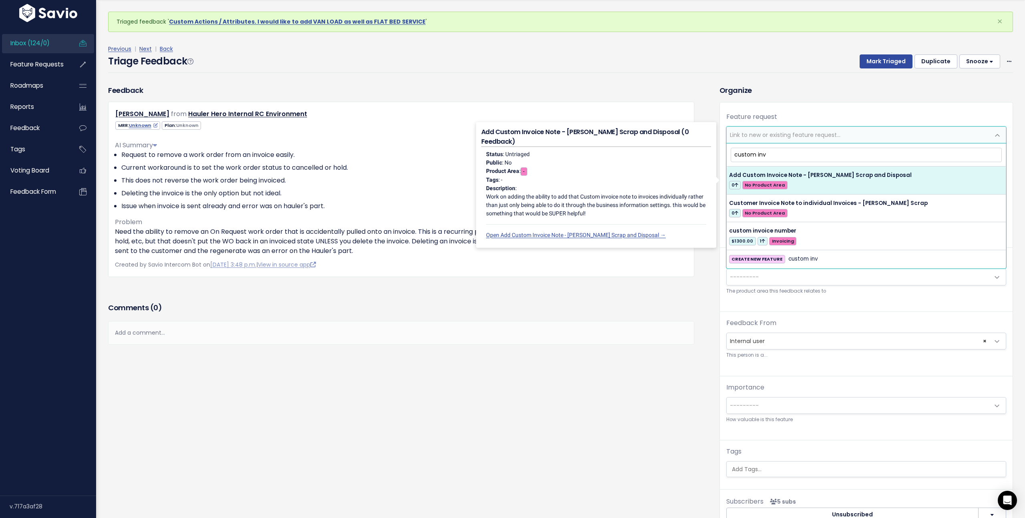
click at [758, 151] on input "custom inv" at bounding box center [866, 155] width 271 height 14
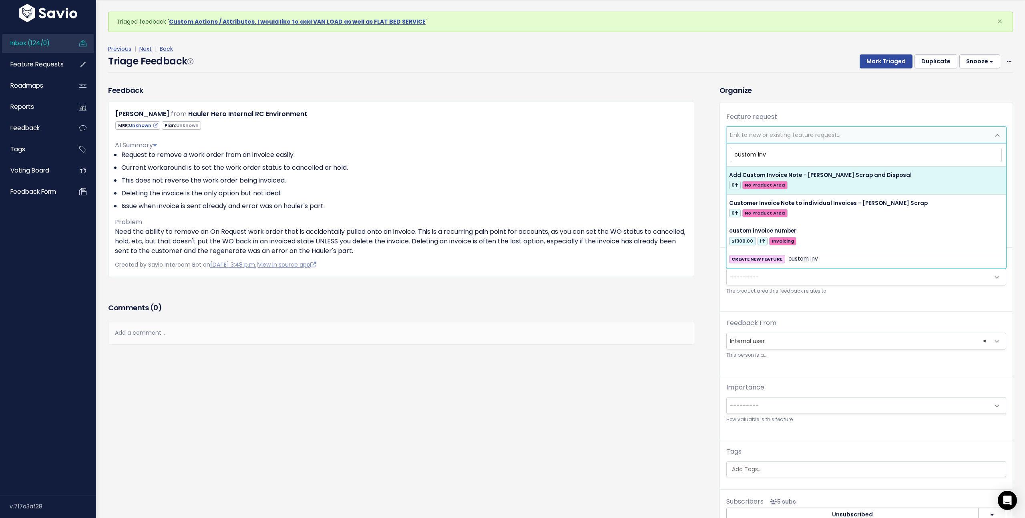
click at [758, 151] on input "custom inv" at bounding box center [866, 155] width 271 height 14
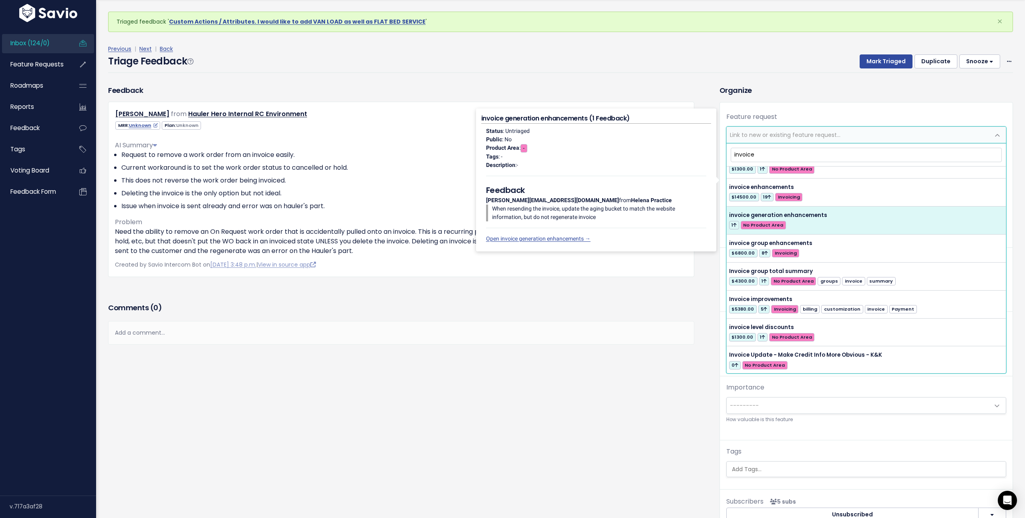
scroll to position [763, 0]
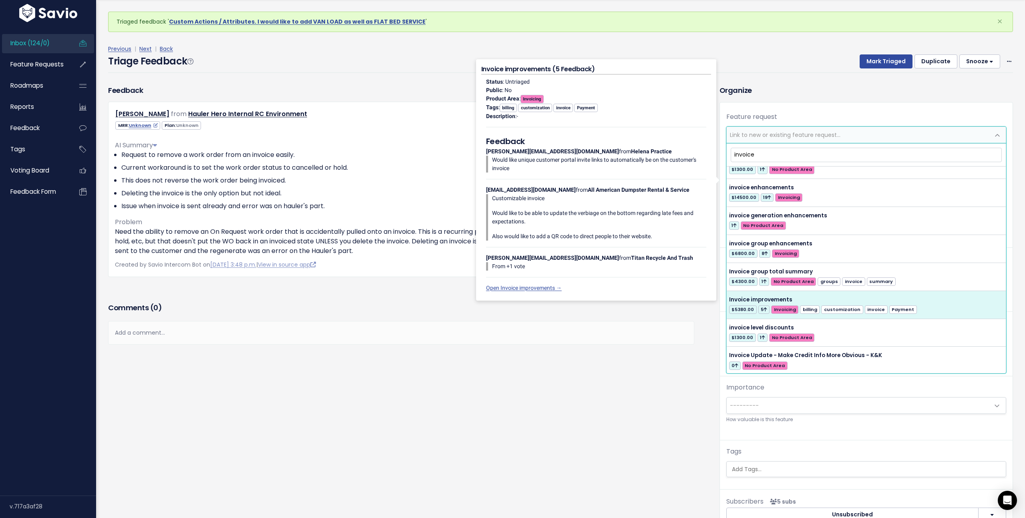
type input "invoice"
select select "33608"
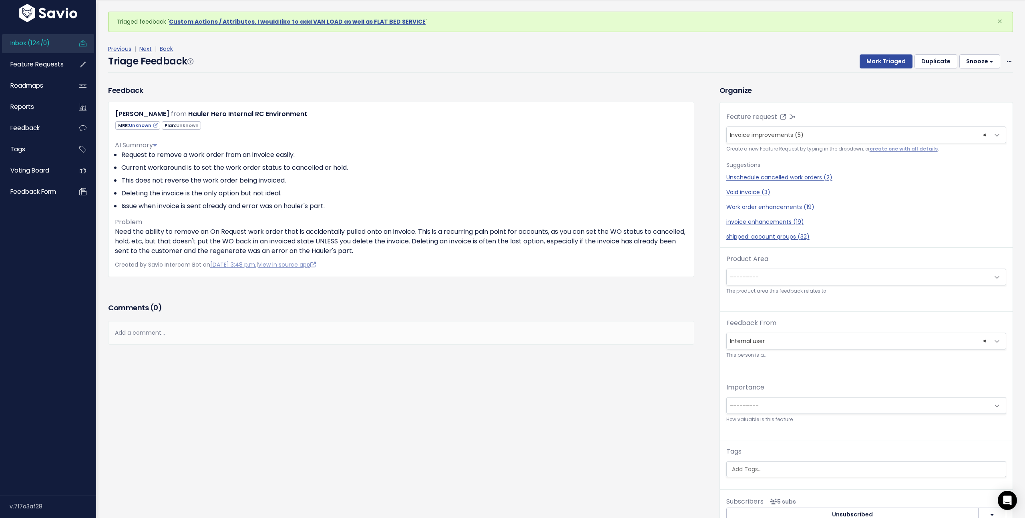
click at [780, 281] on span "---------" at bounding box center [858, 277] width 263 height 16
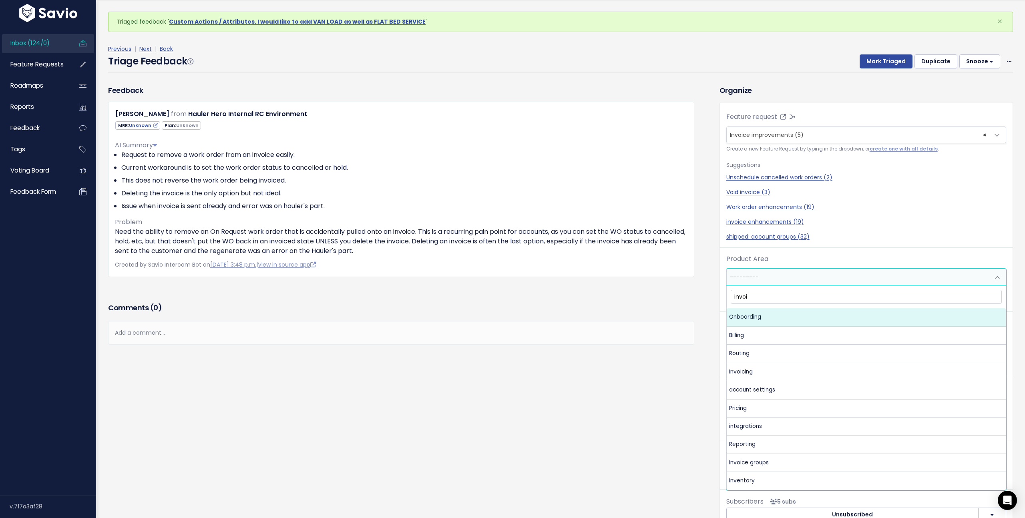
type input "invoic"
select select "MAIN:INVOICING"
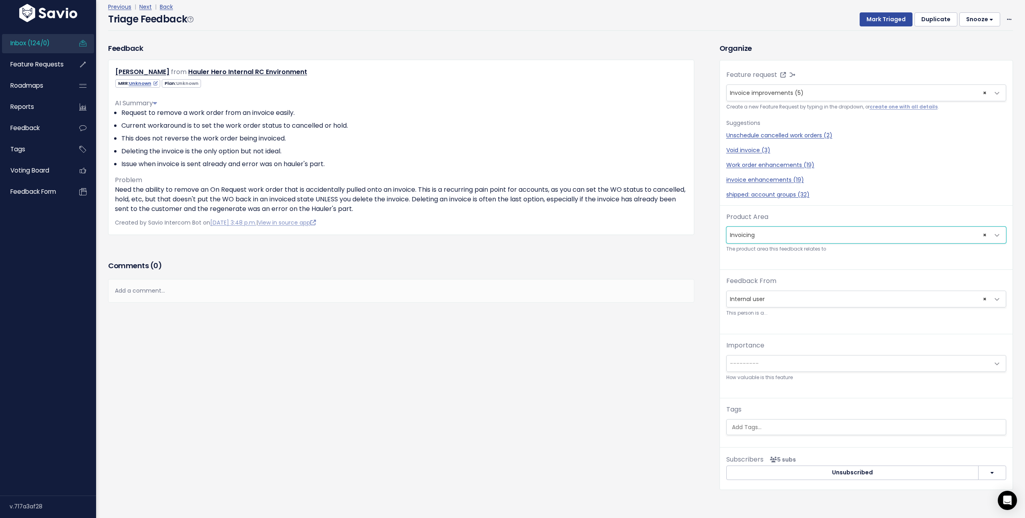
scroll to position [43, 0]
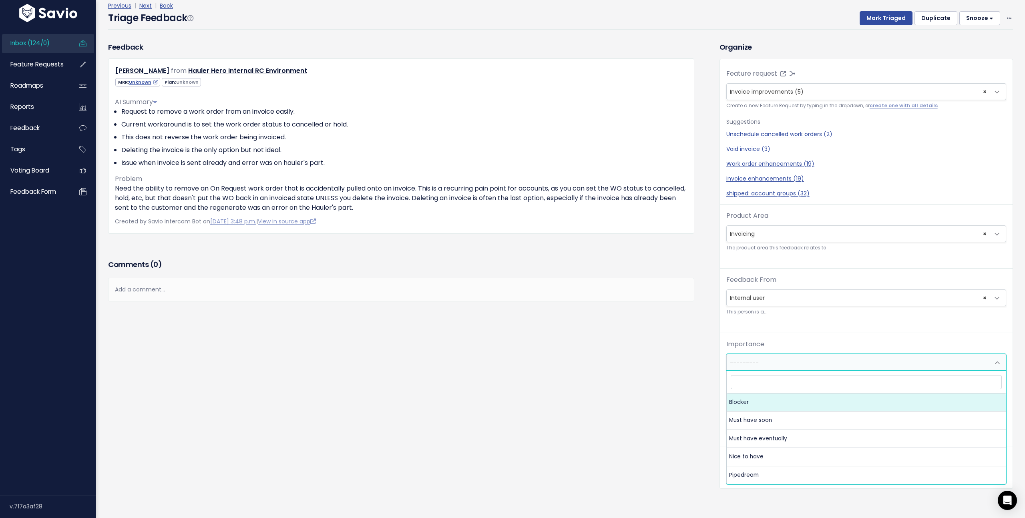
click at [823, 366] on span "---------" at bounding box center [858, 362] width 263 height 16
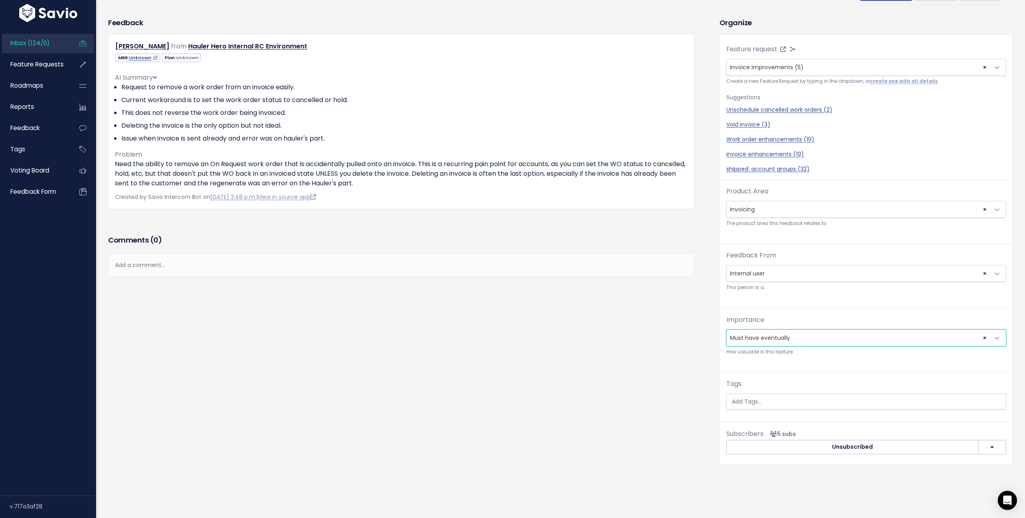
scroll to position [74, 0]
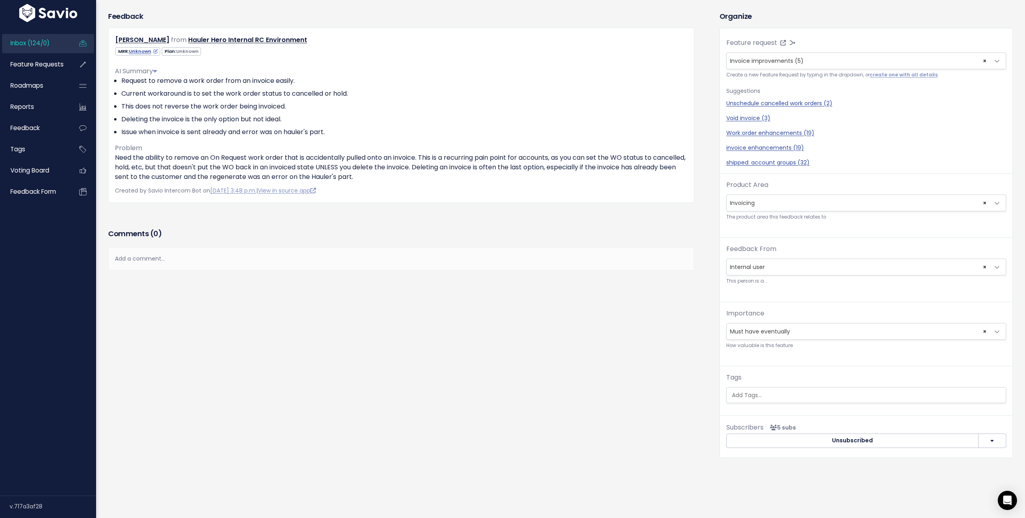
click at [771, 334] on span "× Must have eventually" at bounding box center [858, 332] width 263 height 16
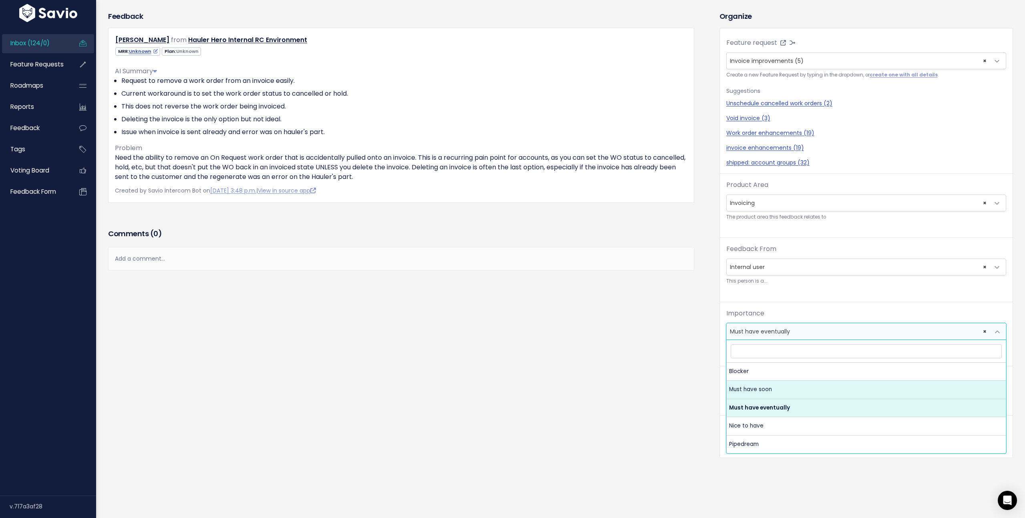
select select "MUST_HAVE"
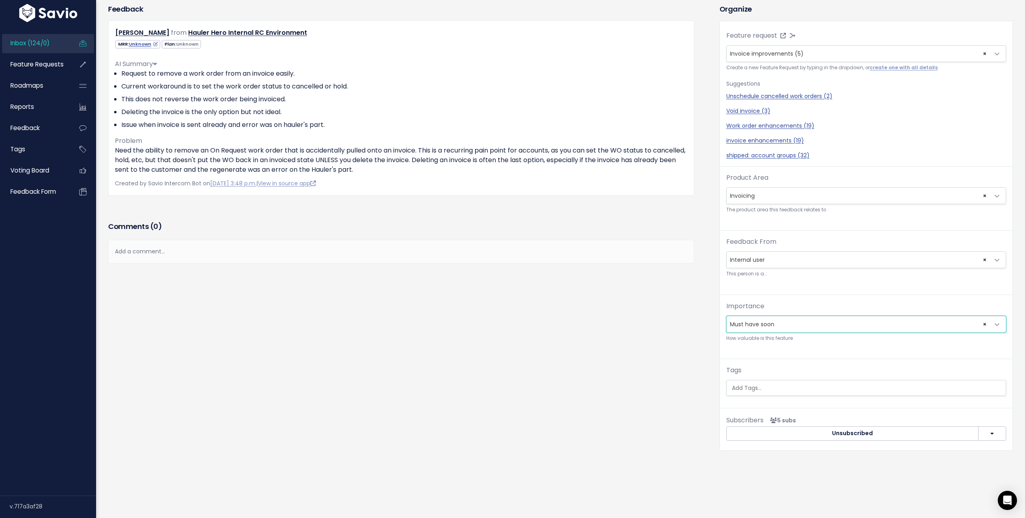
scroll to position [0, 0]
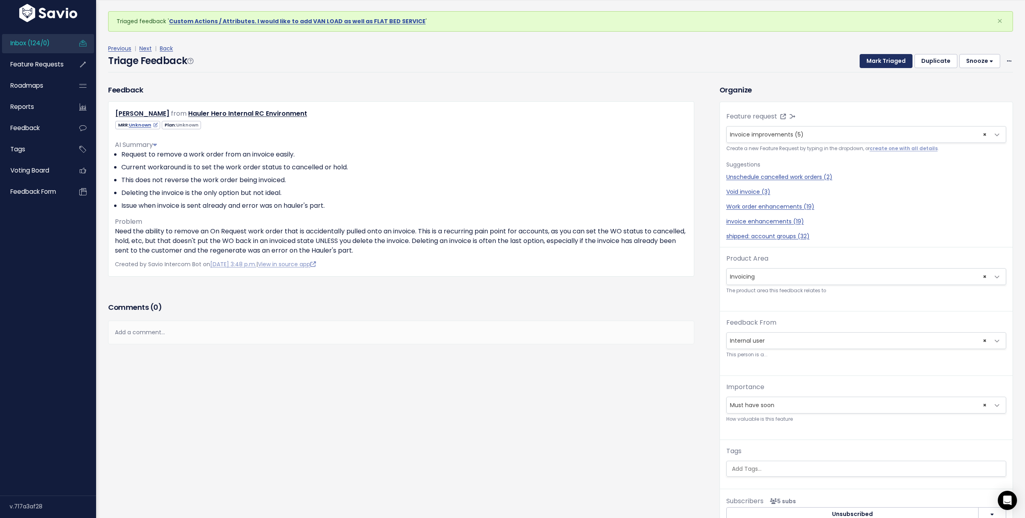
click at [888, 60] on button "Mark Triaged" at bounding box center [886, 61] width 53 height 14
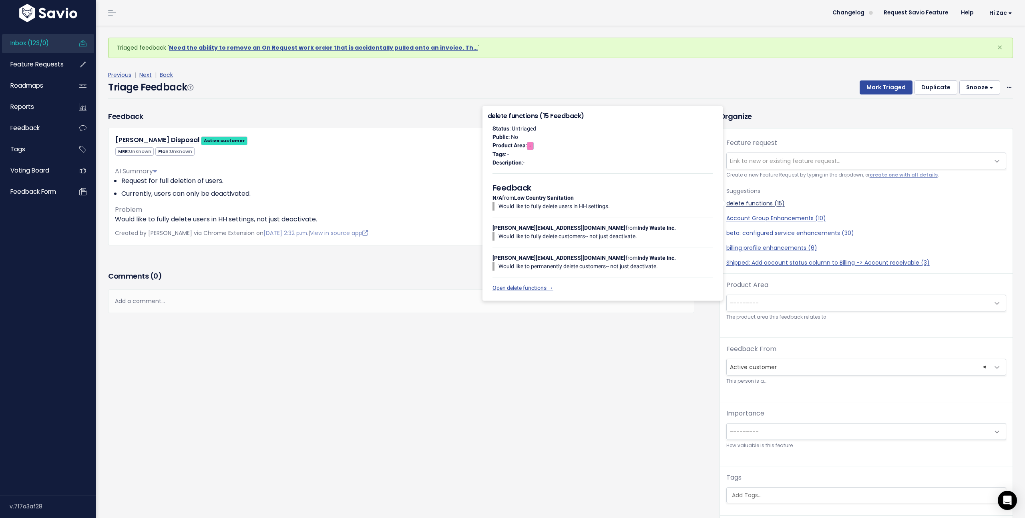
click at [762, 204] on link "delete functions (15)" at bounding box center [866, 203] width 280 height 8
select select "51637"
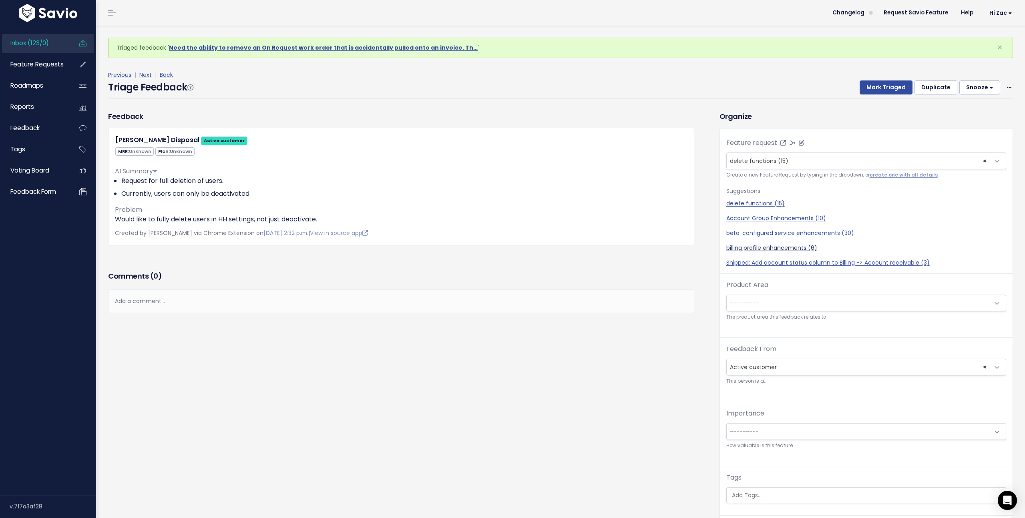
scroll to position [26, 0]
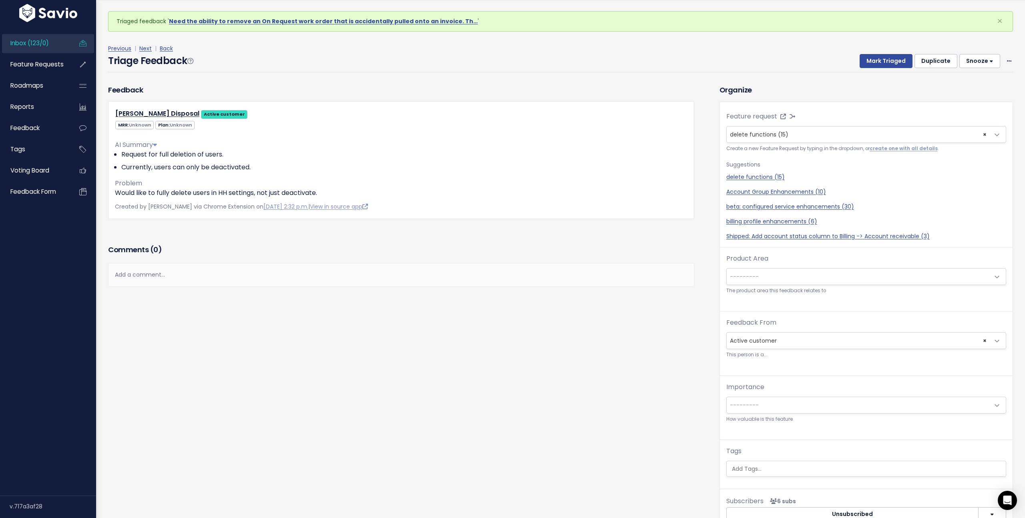
click at [764, 275] on span "---------" at bounding box center [858, 277] width 263 height 16
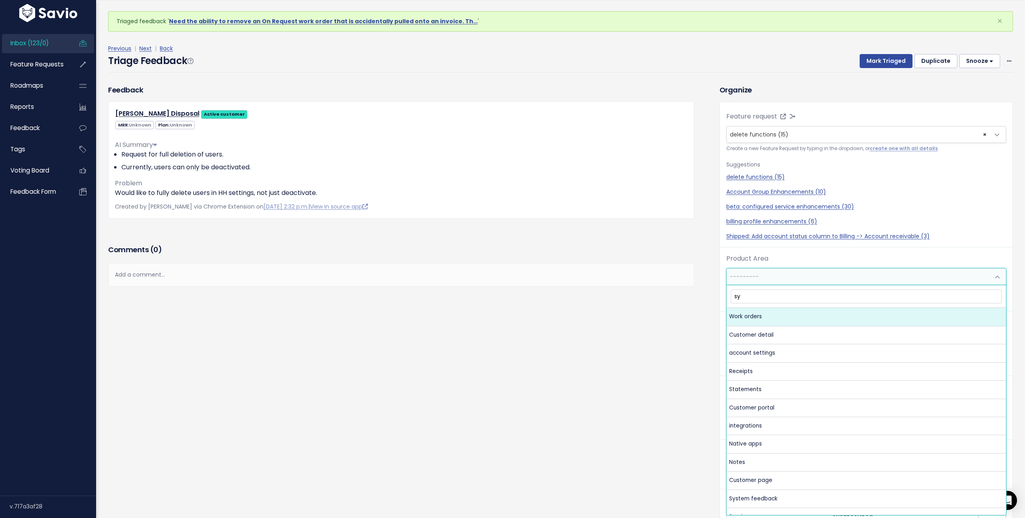
type input "sys"
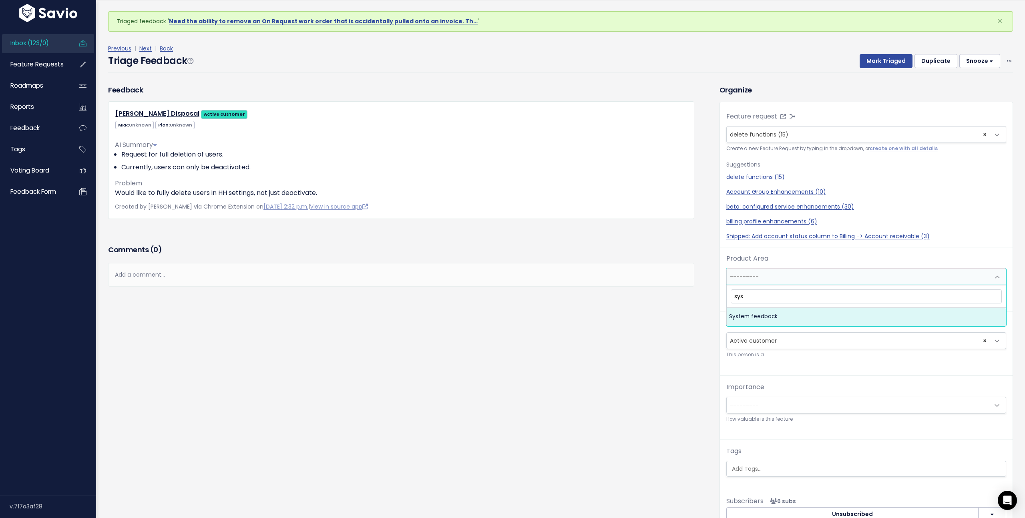
select select "MAIN:SYSTEM_FEEDBACK"
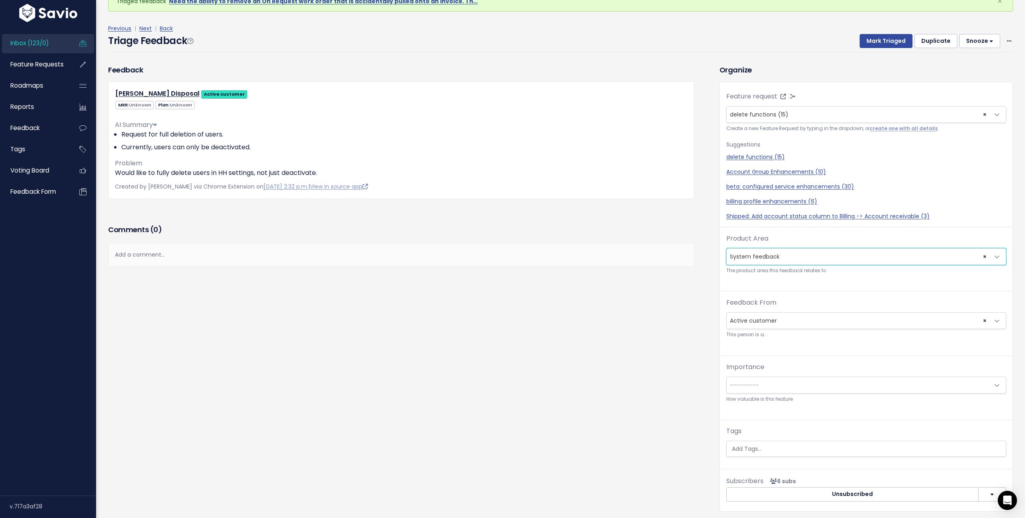
scroll to position [76, 0]
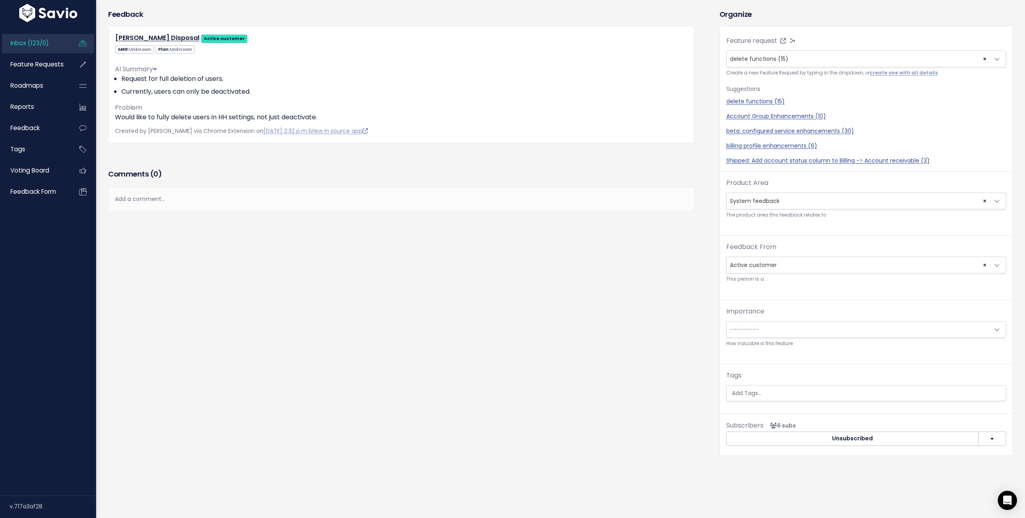
click at [749, 338] on div "Importance --------- Blocker Must have soon Must have eventually Nice to have P…" at bounding box center [866, 327] width 280 height 41
click at [750, 329] on span "---------" at bounding box center [744, 330] width 29 height 8
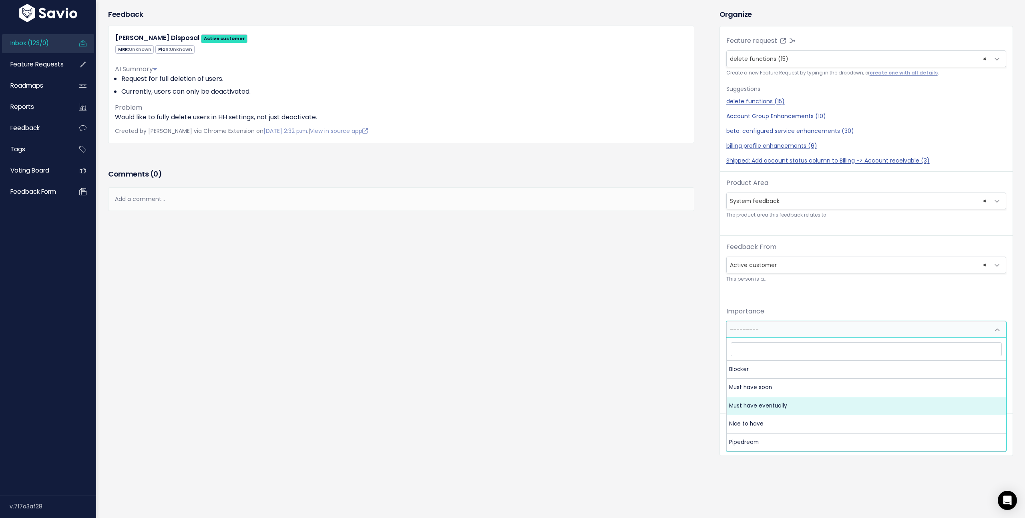
select select "MUST_HAVE_EVENTUALLY"
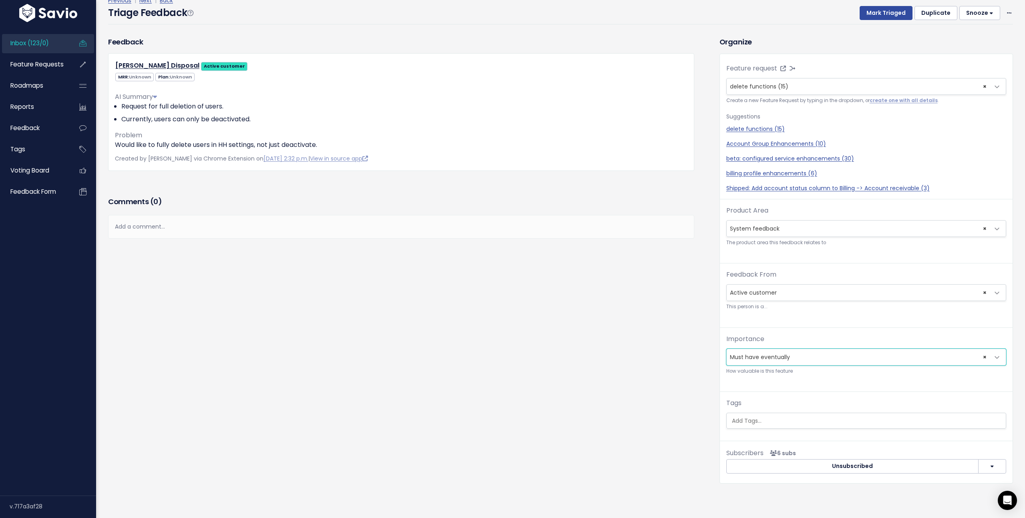
scroll to position [0, 0]
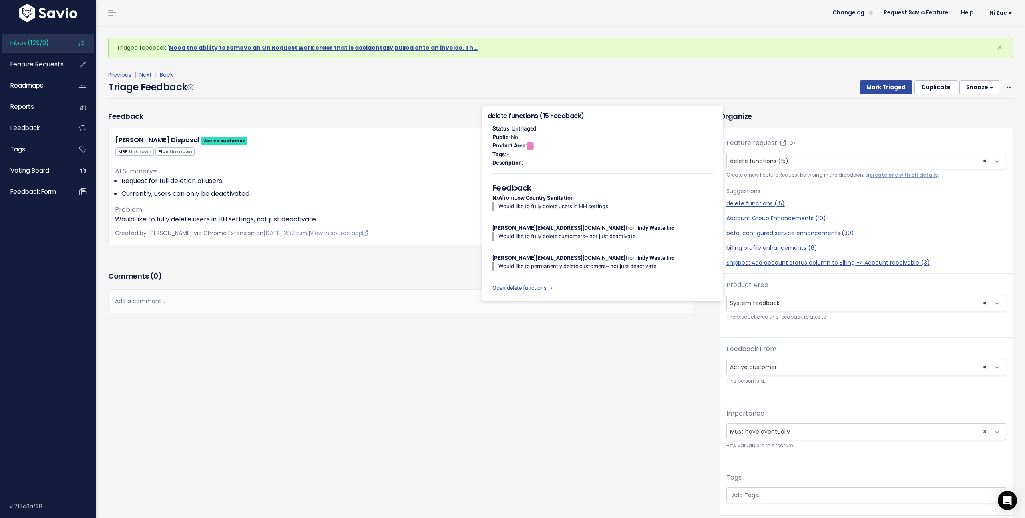
click at [745, 84] on div "Triage Feedback Mark Triaged Duplicate Snooze 1 day 3 days 7 days 14 days Edit …" at bounding box center [560, 89] width 905 height 19
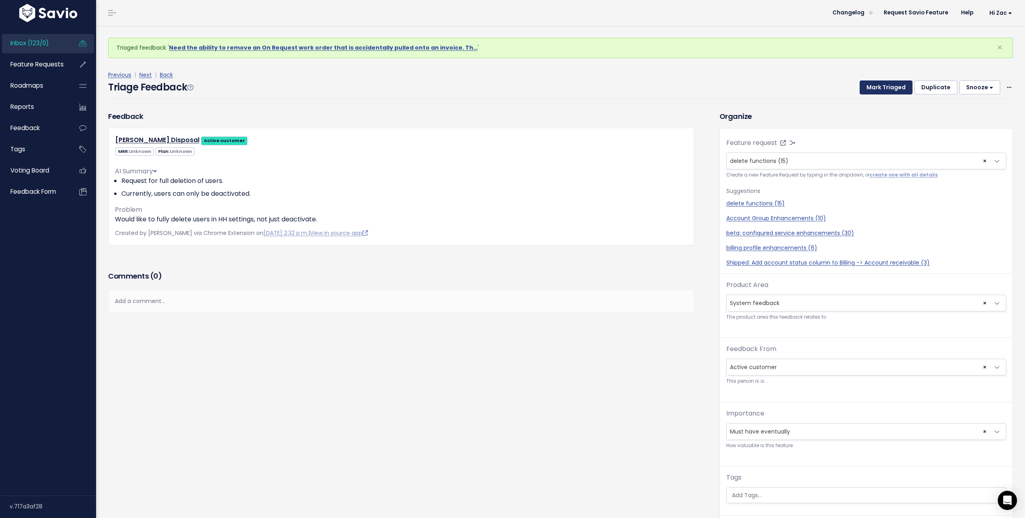
click at [879, 86] on button "Mark Triaged" at bounding box center [886, 87] width 53 height 14
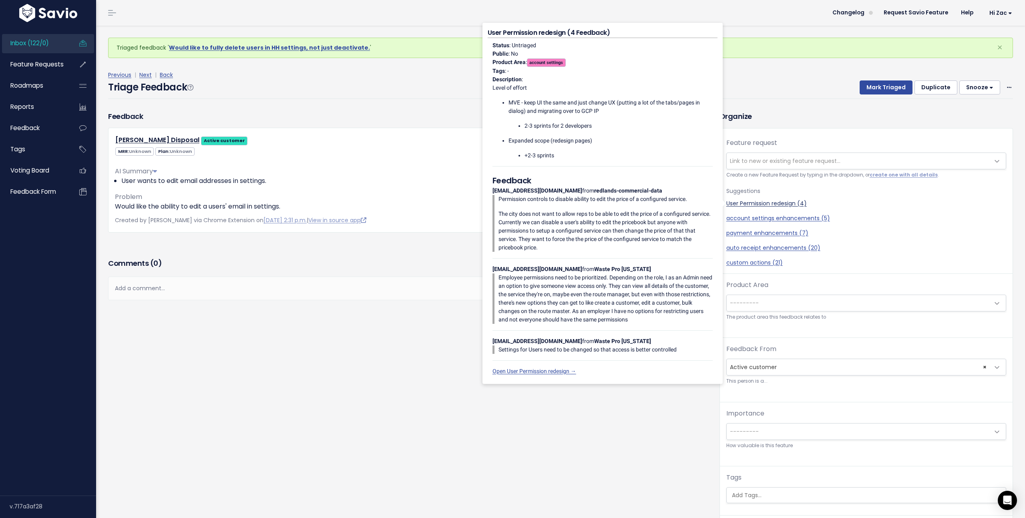
click at [762, 201] on link "User Permission redesign (4)" at bounding box center [866, 203] width 280 height 8
select select "43082"
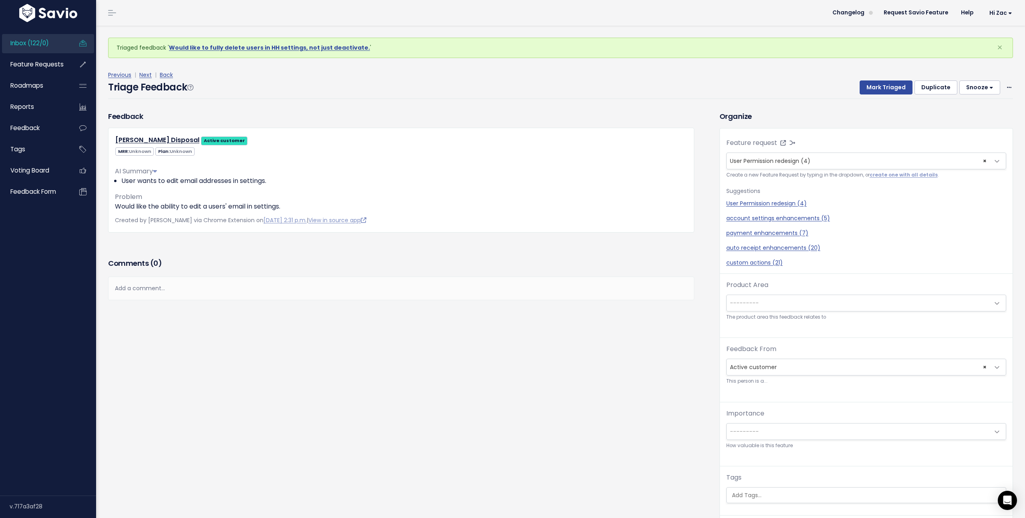
scroll to position [26, 0]
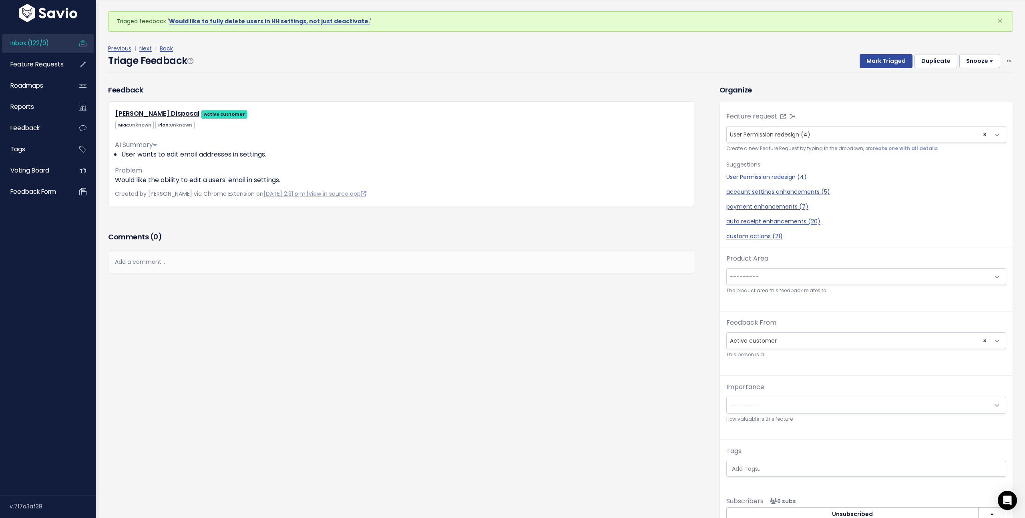
click at [776, 276] on span "---------" at bounding box center [858, 277] width 263 height 16
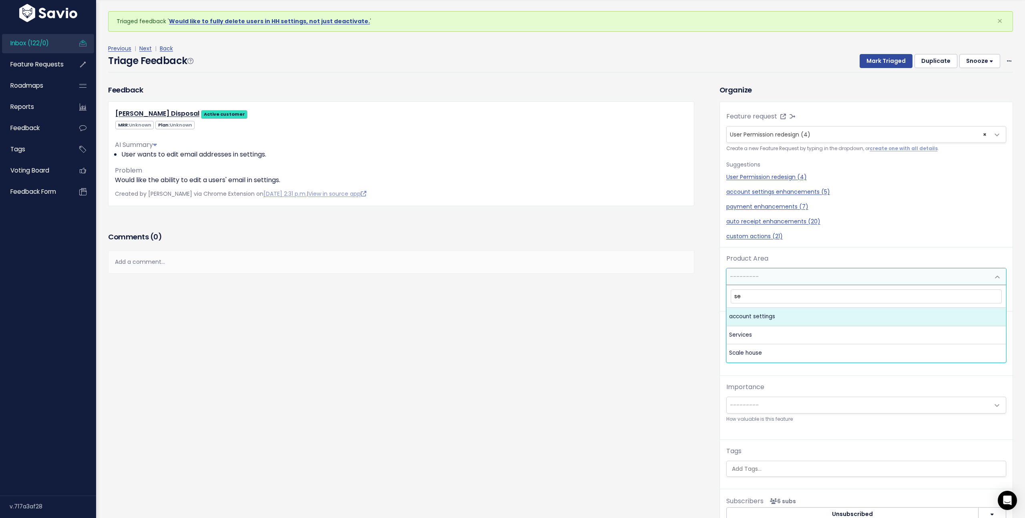
type input "s"
type input "acc"
select select "MAIN:ACCOUNT_SETTINGS"
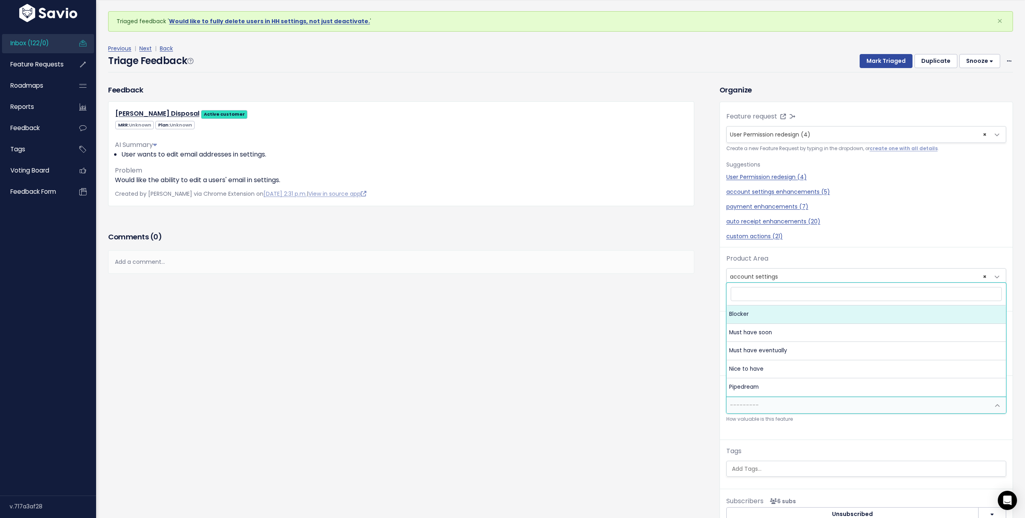
click at [800, 403] on span "---------" at bounding box center [858, 405] width 263 height 16
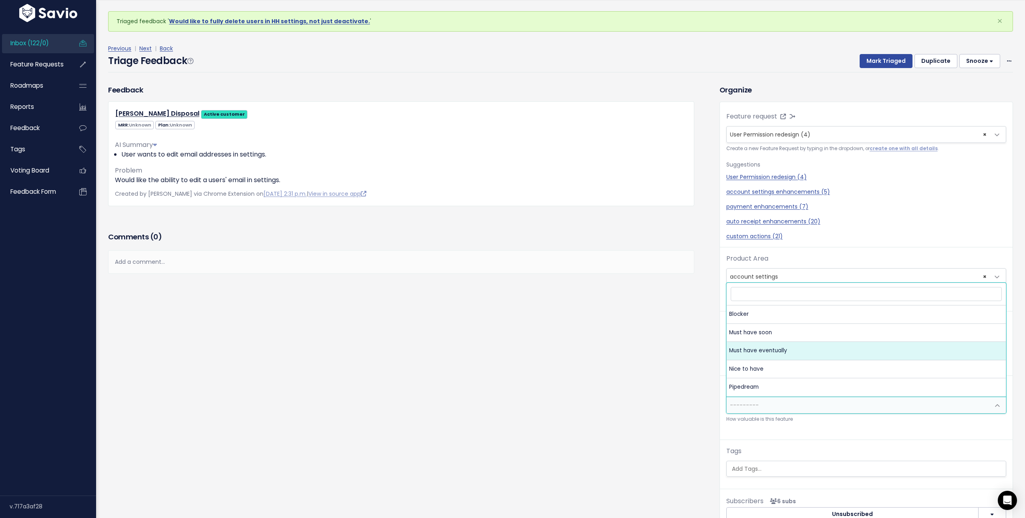
select select "MUST_HAVE_EVENTUALLY"
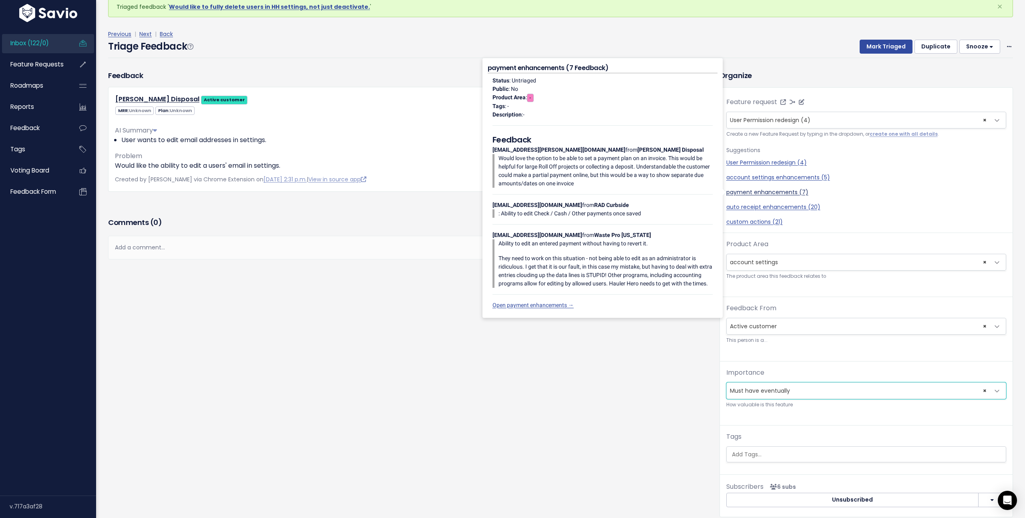
scroll to position [34, 0]
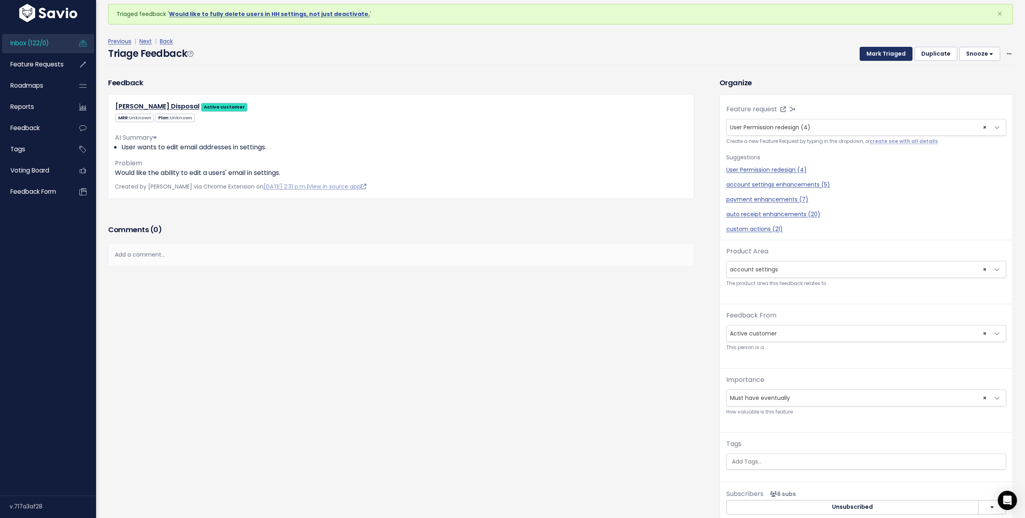
click at [883, 50] on button "Mark Triaged" at bounding box center [886, 54] width 53 height 14
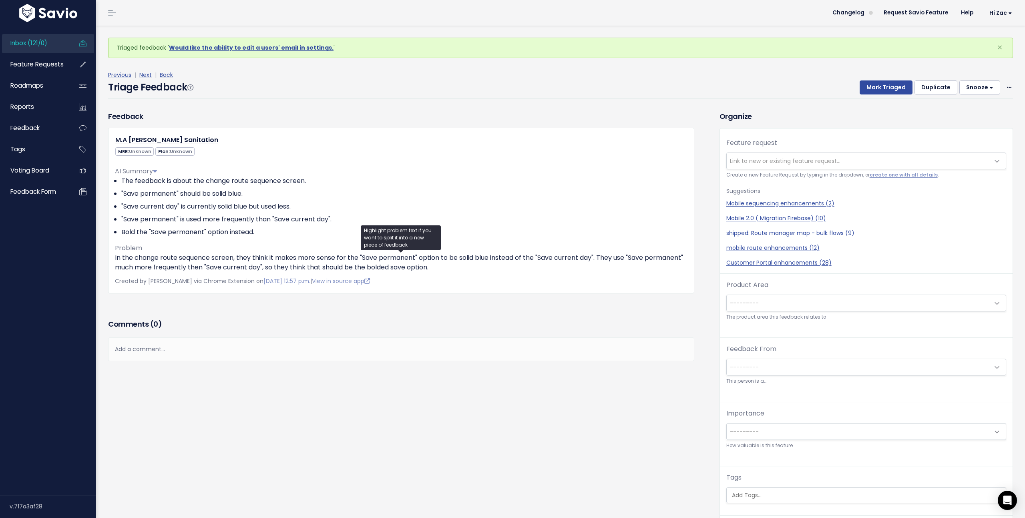
drag, startPoint x: 639, startPoint y: 253, endPoint x: 703, endPoint y: 255, distance: 64.1
click at [704, 255] on div "Feedback M.A [PERSON_NAME] Sanitation MRR: Unknown Plan: Unknown" at bounding box center [407, 340] width 611 height 459
drag, startPoint x: 631, startPoint y: 258, endPoint x: 686, endPoint y: 255, distance: 55.3
click p "In the change route sequence screen, they think it makes more sense for the "Sa…"
